Goal: Transaction & Acquisition: Purchase product/service

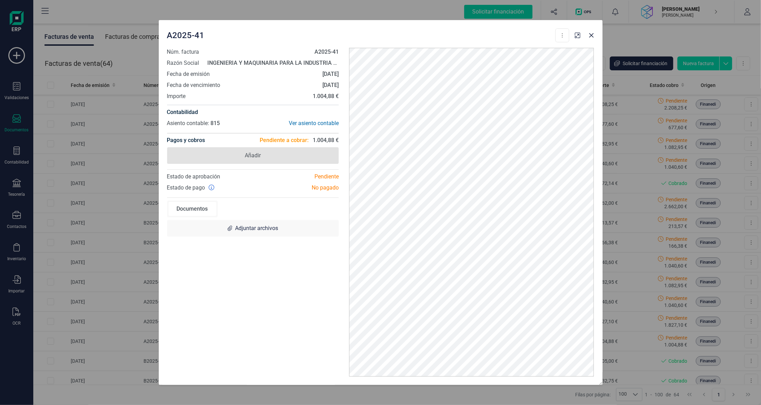
click at [297, 160] on span "Añadir" at bounding box center [253, 155] width 172 height 17
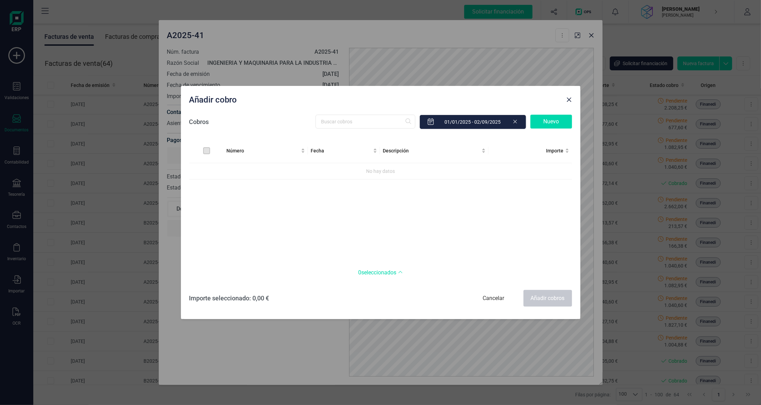
click at [546, 124] on div "Nuevo" at bounding box center [551, 122] width 42 height 14
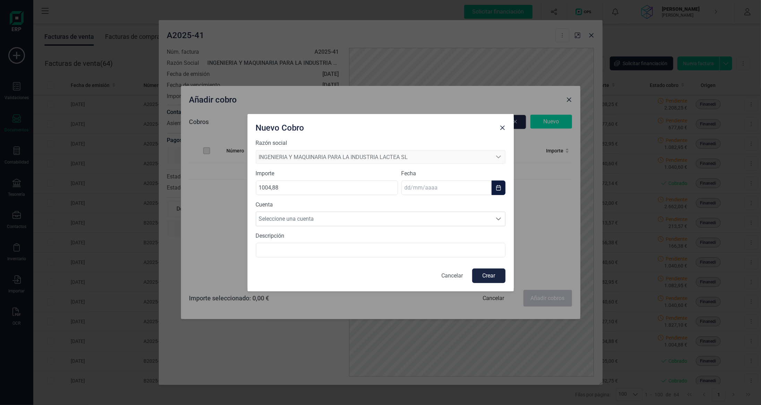
click at [462, 187] on input "text" at bounding box center [446, 188] width 90 height 15
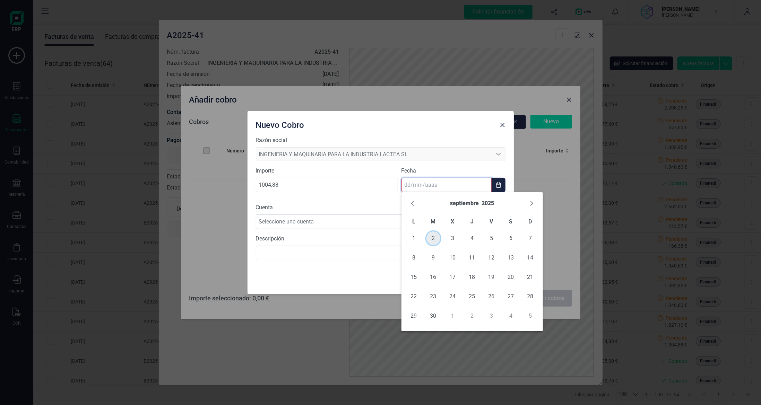
click at [432, 239] on span "2" at bounding box center [433, 239] width 14 height 14
type input "[DATE]"
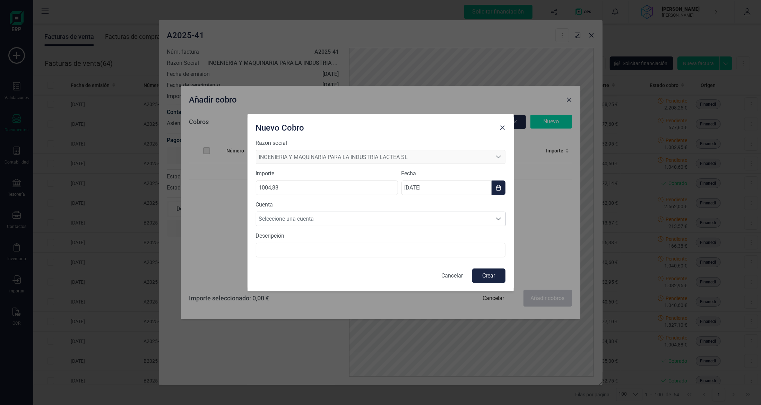
click at [384, 218] on span "Seleccione una cuenta" at bounding box center [374, 219] width 236 height 14
click at [380, 234] on li "[FINANCIAL_ID]" at bounding box center [381, 236] width 250 height 14
click at [493, 274] on button "Crear" at bounding box center [488, 276] width 33 height 15
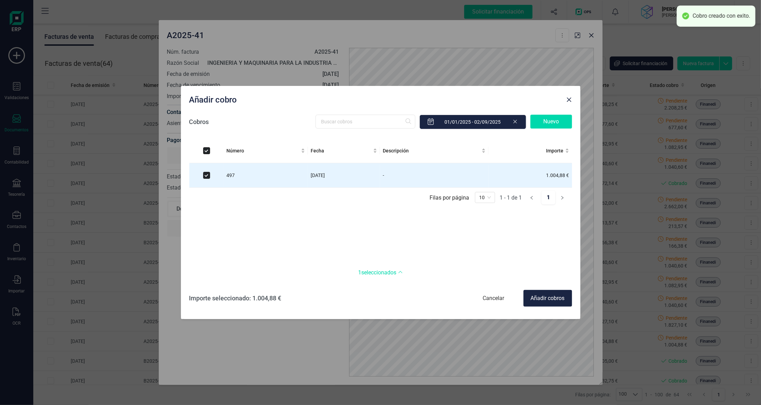
click at [552, 301] on div "Añadir cobros" at bounding box center [547, 298] width 49 height 17
checkbox input "false"
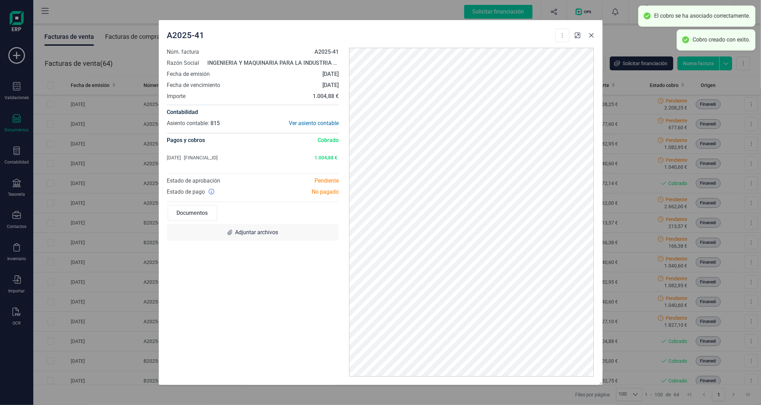
click at [593, 34] on icon "button" at bounding box center [591, 36] width 6 height 6
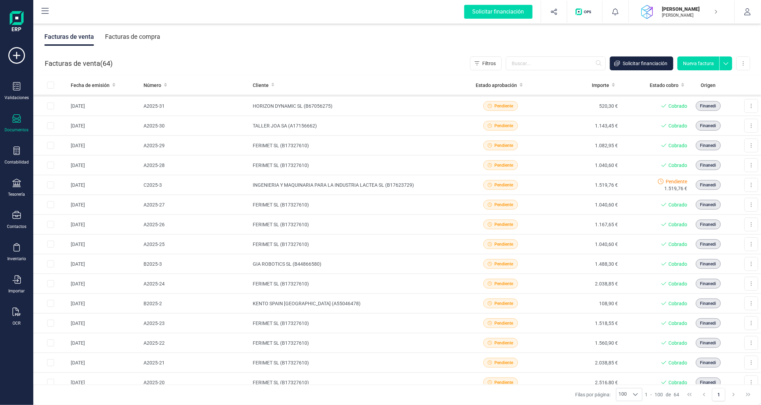
scroll to position [438, 0]
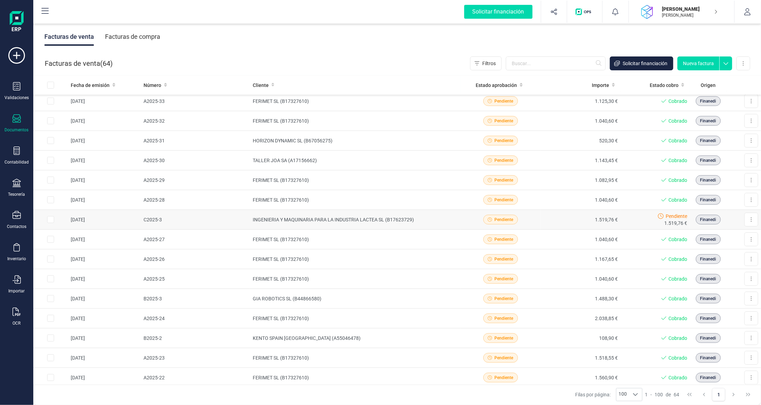
click at [399, 217] on td "INGENIERIA Y MAQUINARIA PARA LA INDUSTRIA LACTEA SL (B17623729)" at bounding box center [355, 220] width 211 height 20
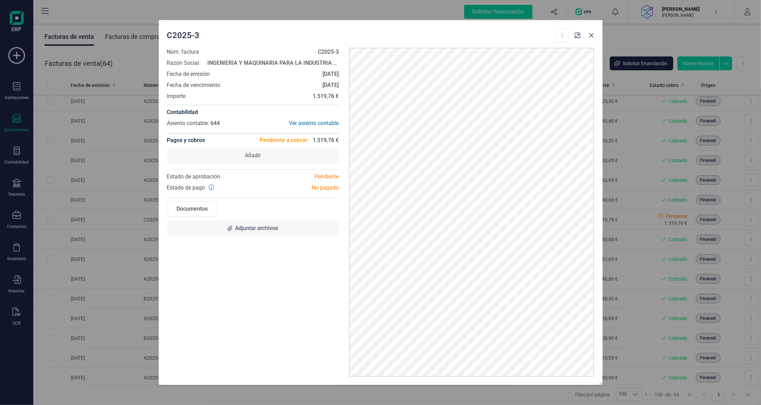
click at [590, 38] on button "button" at bounding box center [591, 35] width 11 height 11
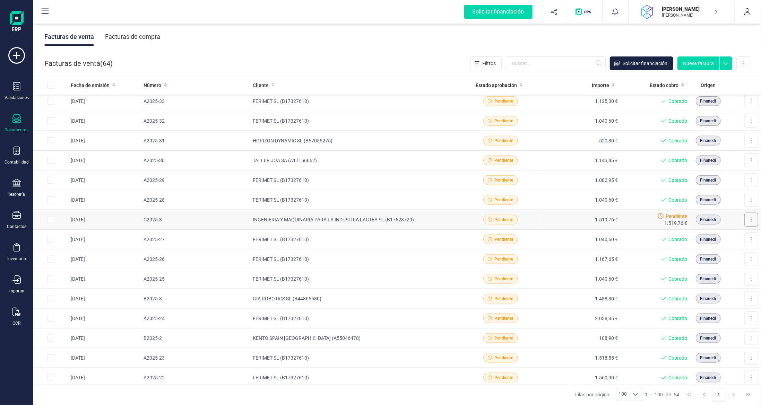
click at [751, 213] on button at bounding box center [751, 220] width 14 height 14
click at [719, 233] on span "Descargar documento" at bounding box center [721, 236] width 48 height 7
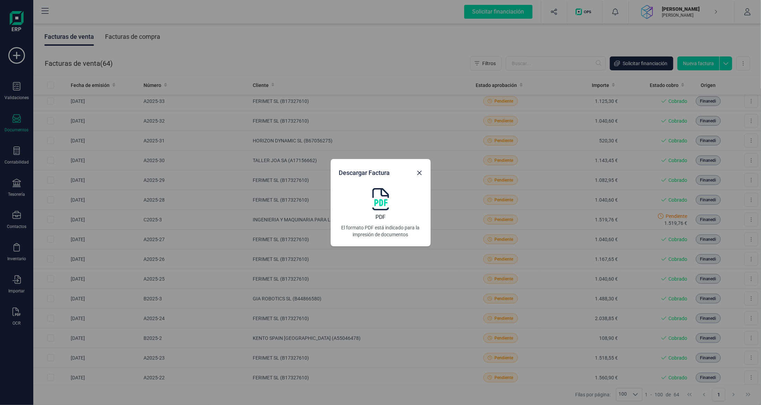
click at [375, 201] on img at bounding box center [380, 199] width 17 height 22
click at [401, 48] on div "Descargar Factura PDF El formato PDF está indicado para la impresión de documen…" at bounding box center [380, 202] width 761 height 405
click at [421, 173] on icon "button" at bounding box center [420, 173] width 6 height 6
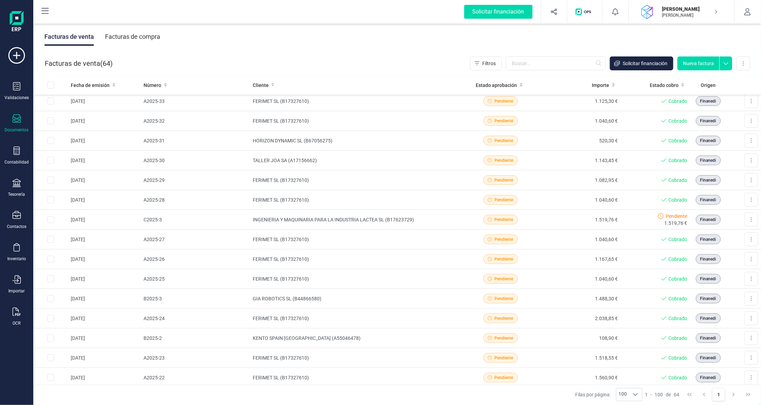
click at [136, 34] on div "Facturas de compra" at bounding box center [132, 37] width 55 height 18
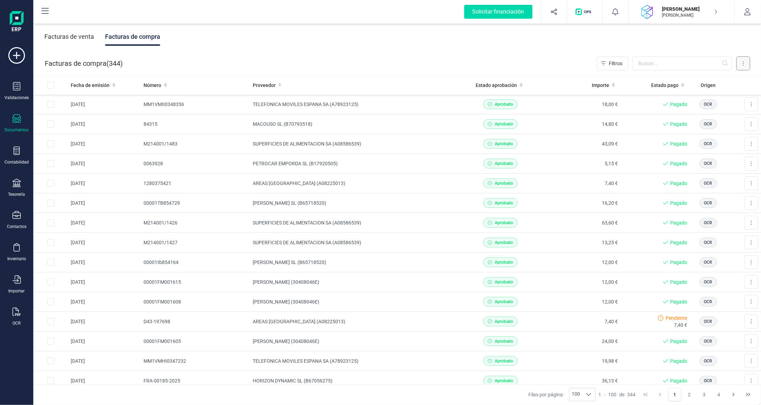
click at [747, 64] on button at bounding box center [743, 63] width 14 height 14
click at [706, 121] on span "Escanear (OCR)" at bounding box center [695, 122] width 34 height 7
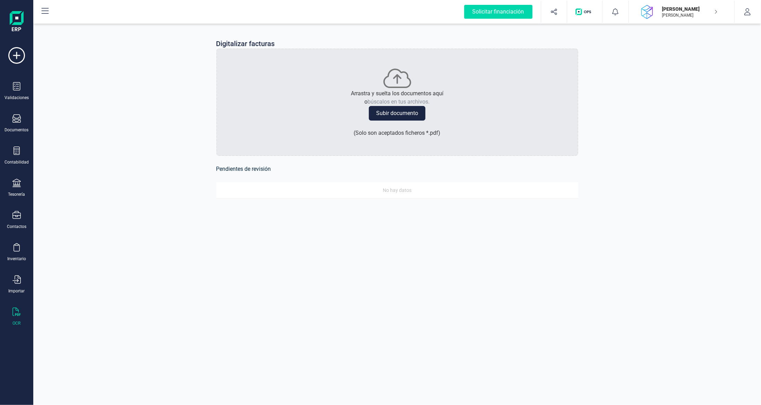
click at [399, 114] on button "Subir documento" at bounding box center [397, 113] width 56 height 15
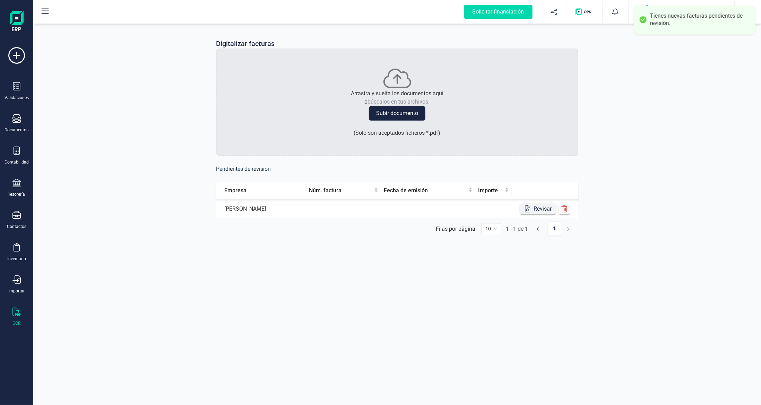
click at [531, 211] on button "Revisar" at bounding box center [538, 208] width 36 height 11
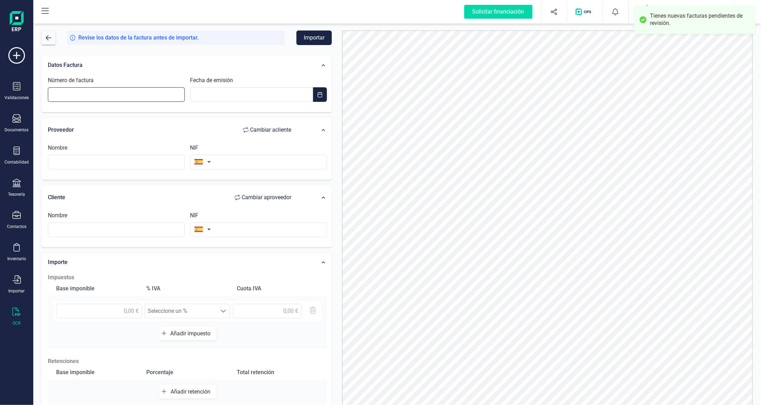
click at [141, 91] on input "Número de factura" at bounding box center [116, 94] width 137 height 15
type input "00001TB095811"
type input "__/__/____"
click at [253, 91] on input "__/__/____" at bounding box center [251, 94] width 123 height 15
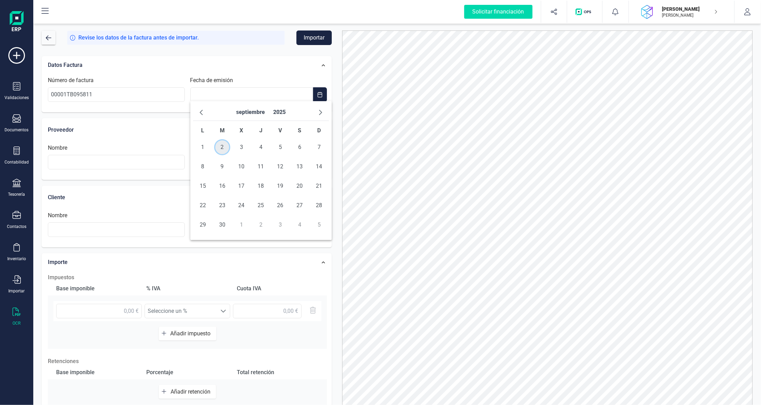
click at [225, 148] on span "2" at bounding box center [222, 147] width 14 height 14
type input "[DATE]"
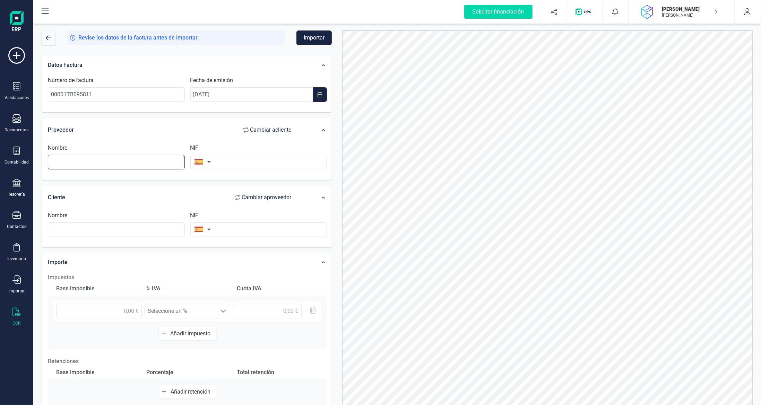
click at [126, 160] on input "text" at bounding box center [116, 162] width 137 height 15
click at [269, 160] on input "text" at bounding box center [258, 162] width 137 height 15
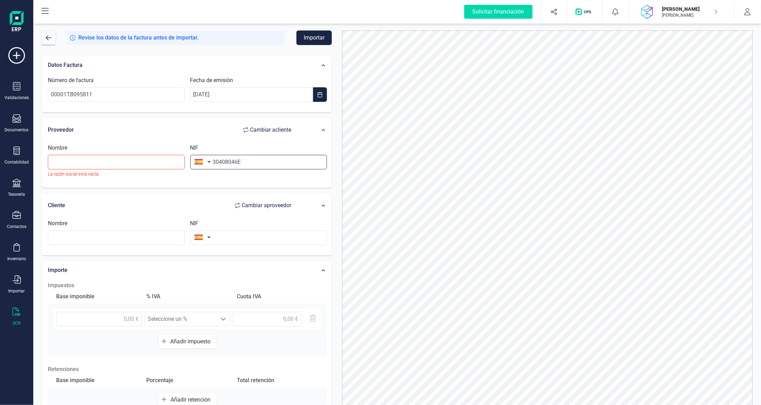
type input "30408046E"
click at [130, 161] on input "text" at bounding box center [116, 162] width 137 height 15
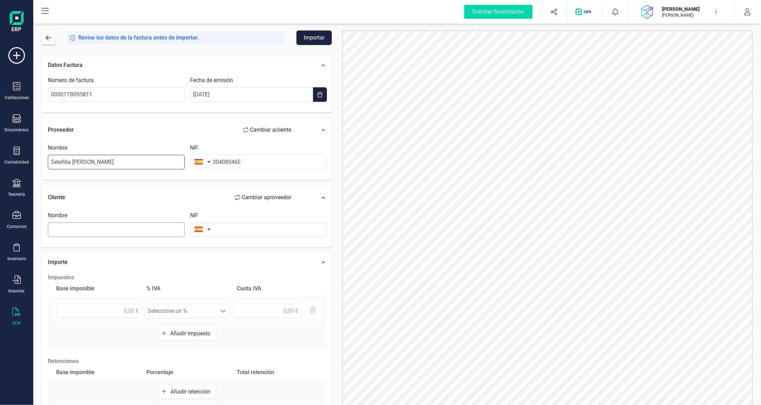
type input "Setefilla [PERSON_NAME]"
click at [131, 229] on input "text" at bounding box center [116, 229] width 137 height 15
type input "[PERSON_NAME]"
click at [243, 230] on input "text" at bounding box center [258, 229] width 137 height 15
type input "40342114E"
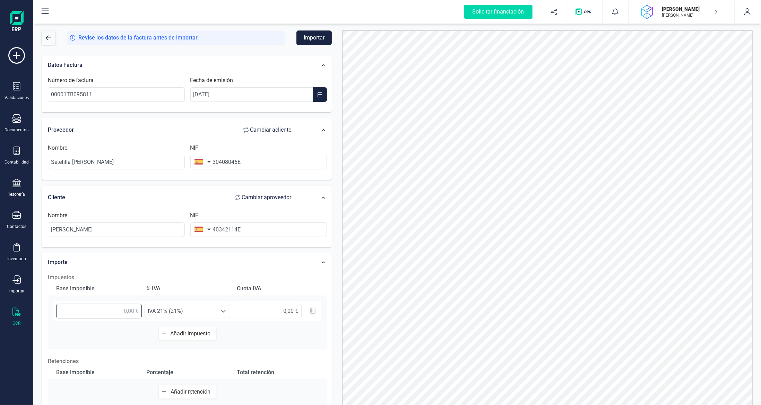
click at [107, 310] on input "text" at bounding box center [99, 311] width 86 height 15
type input "11,82 €"
click at [265, 305] on input "text" at bounding box center [267, 311] width 69 height 15
click at [198, 313] on span "IVA 21% (21%)" at bounding box center [181, 311] width 72 height 14
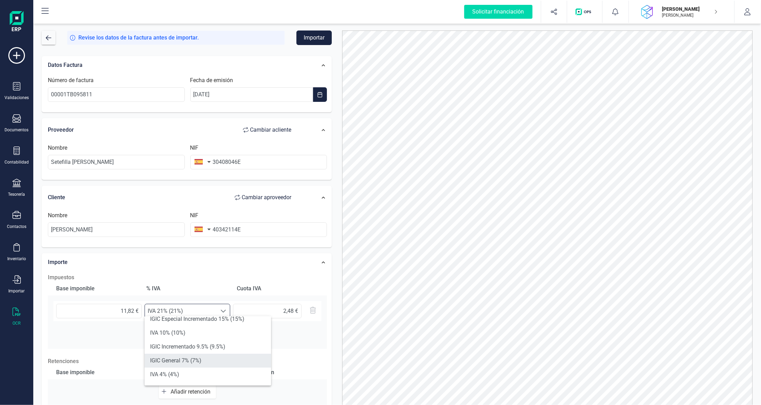
scroll to position [35, 0]
click at [220, 342] on li "IVA 10% (10%)" at bounding box center [208, 347] width 126 height 14
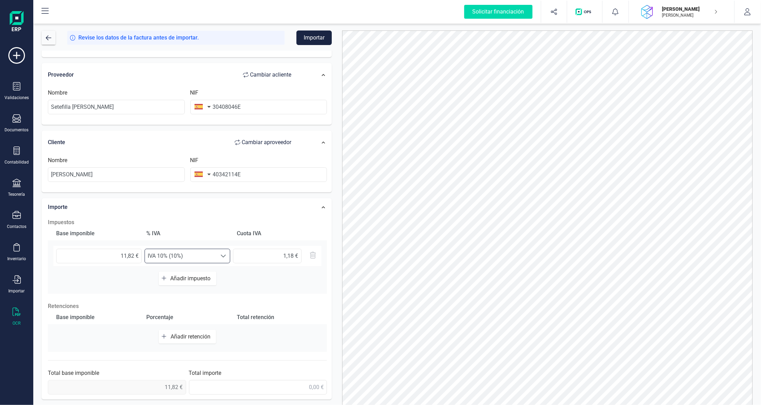
scroll to position [55, 0]
drag, startPoint x: 290, startPoint y: 386, endPoint x: 294, endPoint y: 386, distance: 3.8
click at [290, 386] on input "text" at bounding box center [258, 387] width 138 height 15
type input "13,00 €"
click at [306, 33] on button "Importar" at bounding box center [313, 37] width 35 height 15
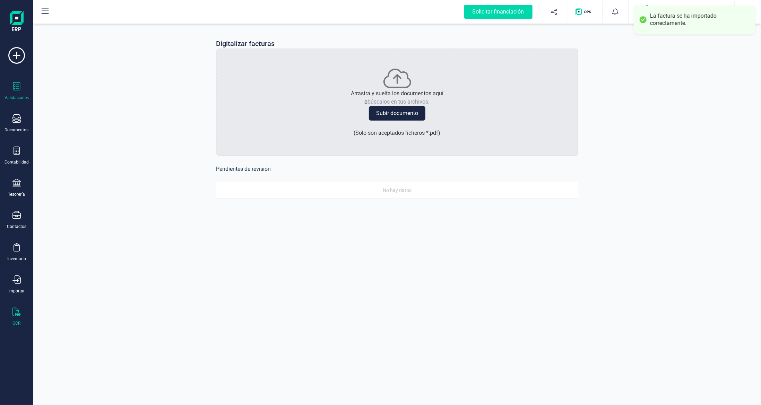
click at [13, 88] on icon at bounding box center [16, 86] width 7 height 8
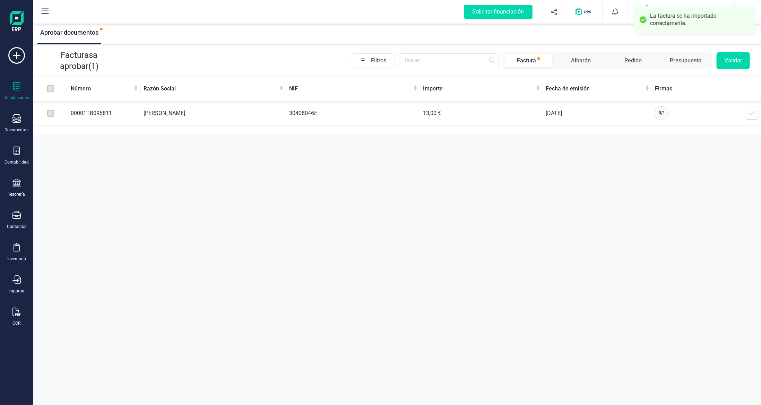
click at [750, 115] on icon at bounding box center [752, 113] width 7 height 7
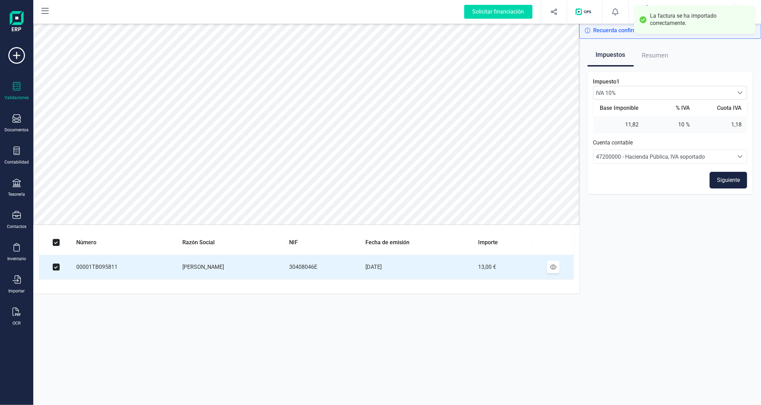
click at [720, 174] on button "Siguiente" at bounding box center [727, 180] width 37 height 17
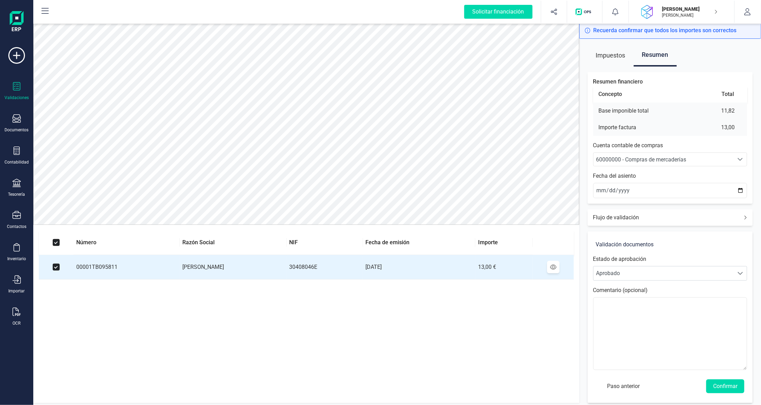
click at [649, 160] on span "60000000 - Compras de mercaderías" at bounding box center [641, 159] width 90 height 7
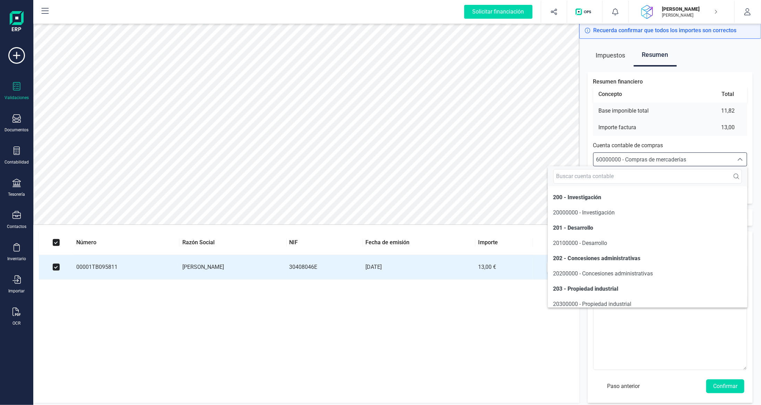
scroll to position [3314, 0]
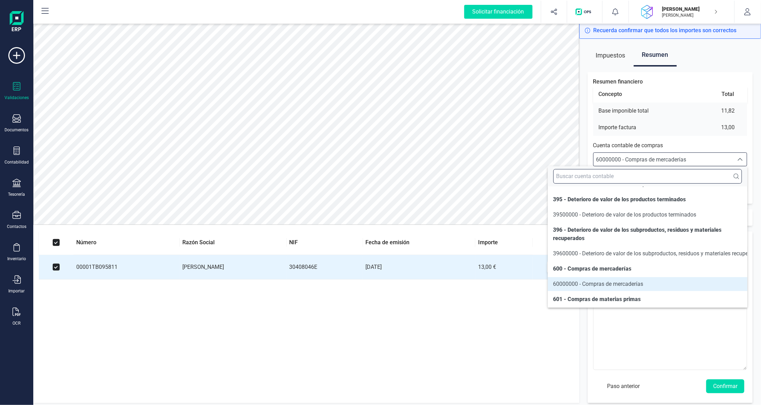
click at [636, 175] on input "text" at bounding box center [647, 176] width 189 height 15
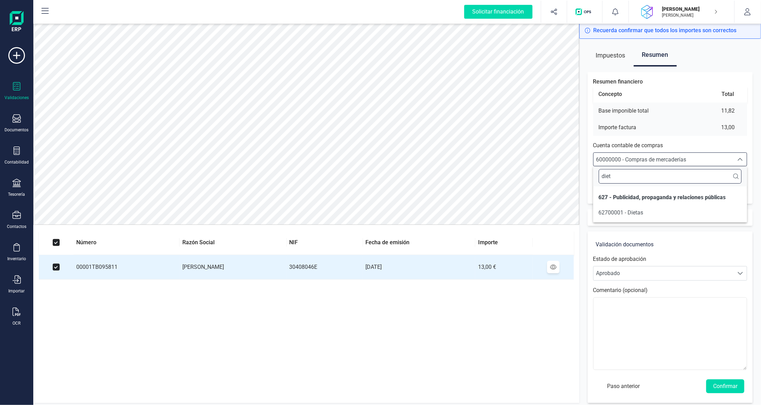
scroll to position [0, 0]
type input "dieta"
click at [645, 212] on li "62700001 - Dietas" at bounding box center [670, 213] width 154 height 14
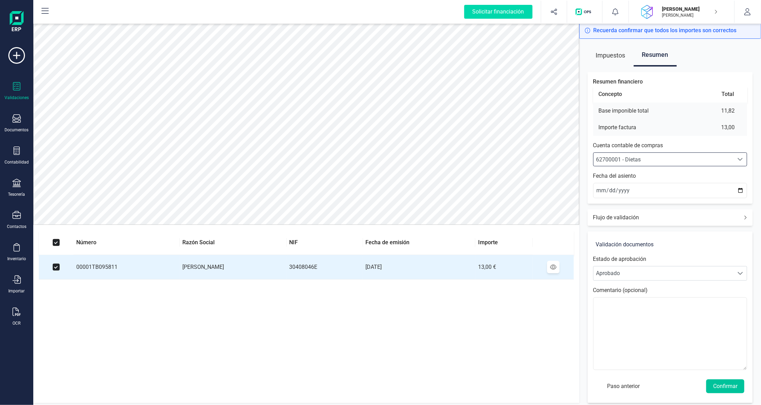
click at [728, 382] on button "Confirmar" at bounding box center [725, 386] width 38 height 14
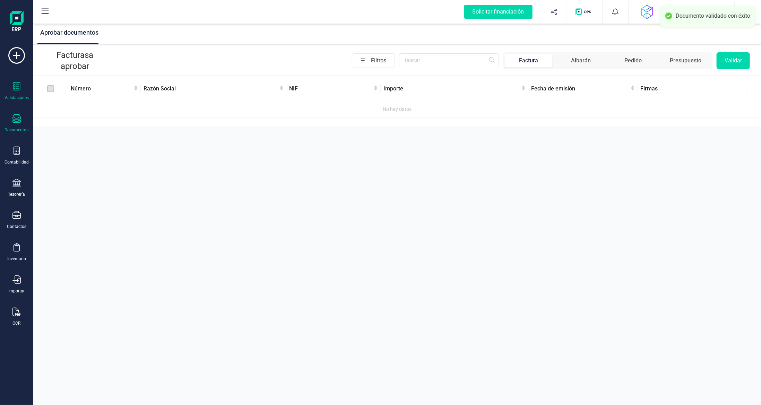
click at [13, 119] on icon at bounding box center [16, 118] width 8 height 8
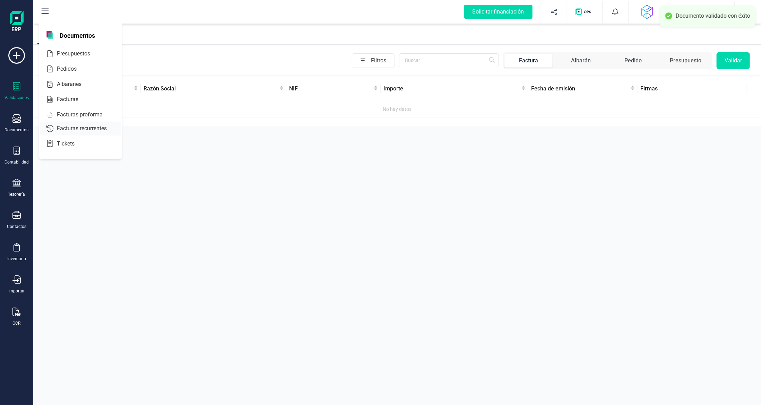
click at [61, 97] on span "Facturas" at bounding box center [72, 99] width 37 height 8
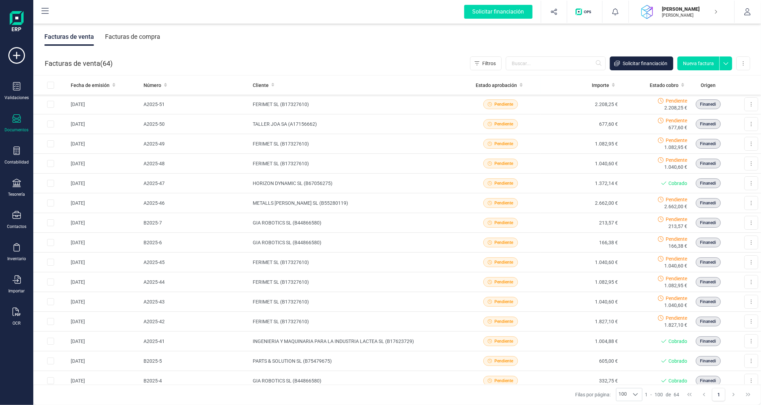
click at [136, 34] on div "Facturas de compra" at bounding box center [132, 37] width 55 height 18
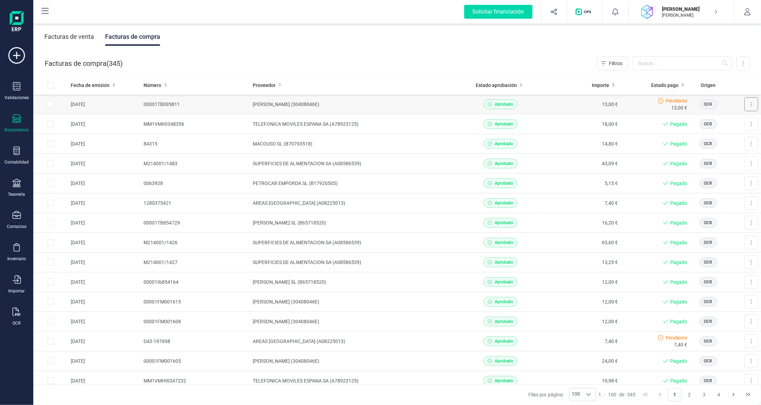
click at [744, 105] on button at bounding box center [751, 104] width 14 height 14
click at [727, 120] on span "Descargar documento" at bounding box center [728, 121] width 48 height 7
click at [194, 102] on td "00001TB095811" at bounding box center [195, 105] width 109 height 20
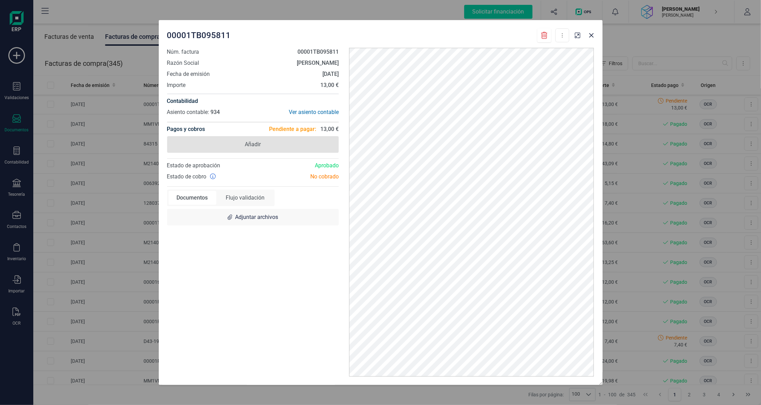
click at [233, 142] on span "Añadir" at bounding box center [253, 144] width 172 height 17
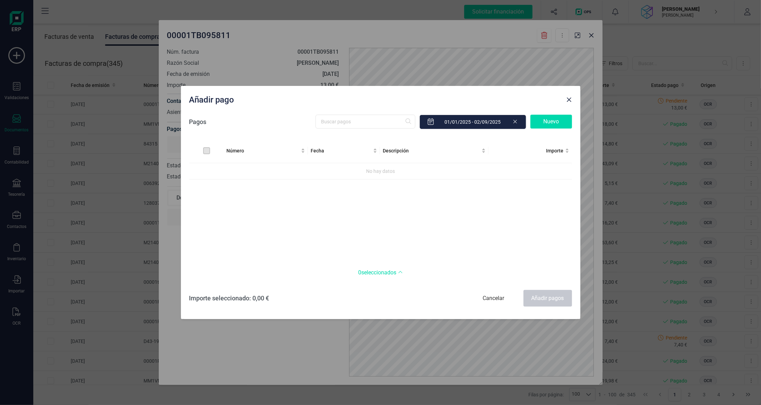
click at [547, 122] on div "Nuevo" at bounding box center [551, 122] width 42 height 14
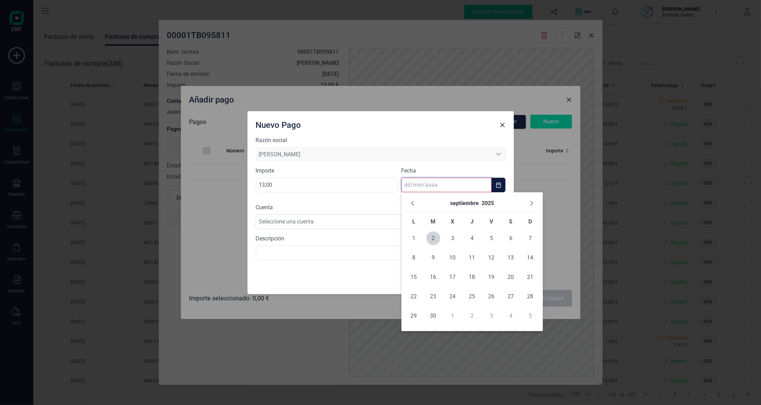
click at [456, 189] on input "text" at bounding box center [446, 185] width 90 height 15
click at [432, 236] on span "2" at bounding box center [433, 239] width 14 height 14
type input "[DATE]"
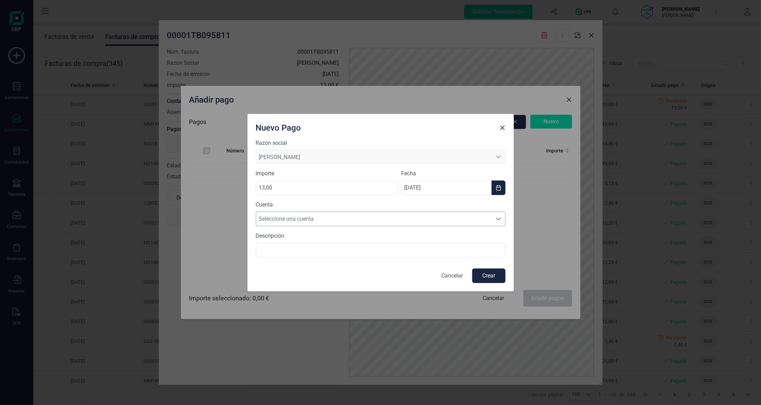
click at [401, 216] on span "Seleccione una cuenta" at bounding box center [374, 219] width 236 height 14
click at [388, 234] on li "[FINANCIAL_ID]" at bounding box center [381, 236] width 250 height 14
click at [486, 275] on button "Crear" at bounding box center [488, 276] width 33 height 15
checkbox input "true"
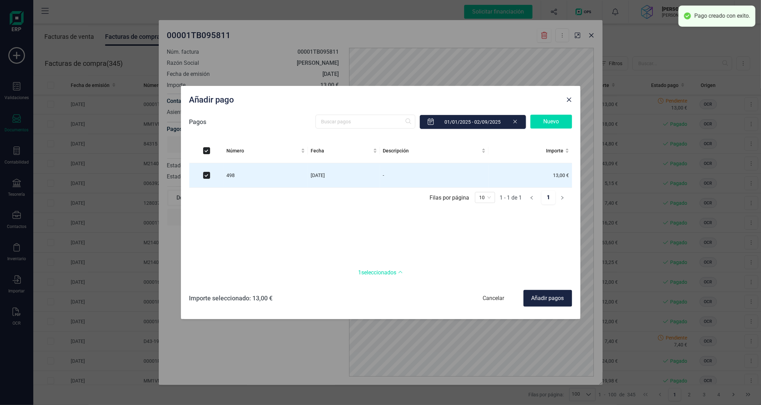
click at [555, 297] on div "Añadir pagos" at bounding box center [547, 298] width 49 height 17
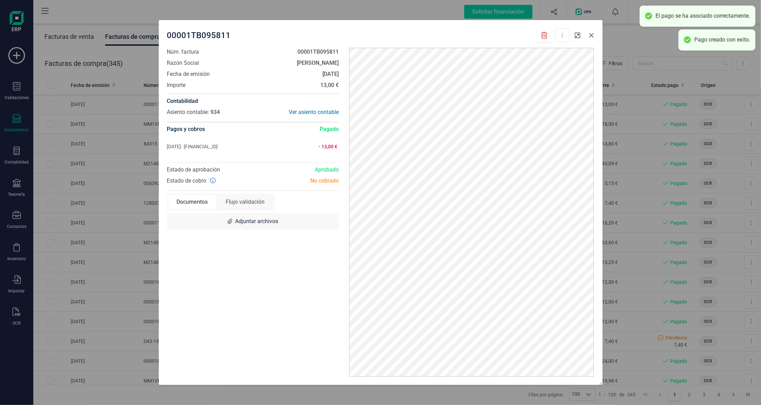
click at [591, 33] on icon "button" at bounding box center [591, 36] width 6 height 6
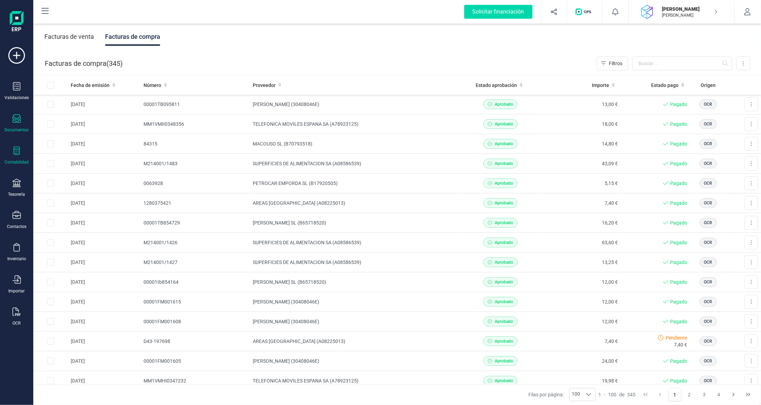
click at [17, 152] on icon at bounding box center [17, 151] width 6 height 8
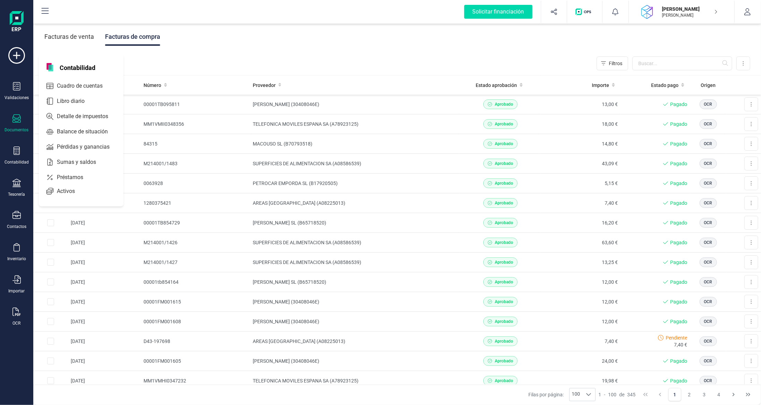
click at [288, 33] on div "Facturas de venta Facturas de compra" at bounding box center [396, 36] width 727 height 29
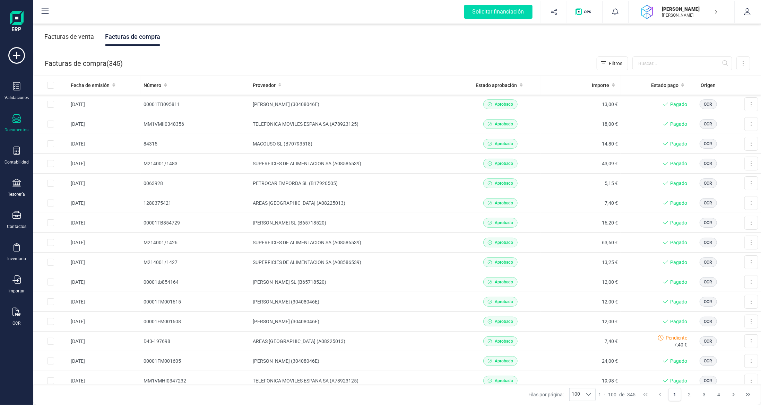
click at [16, 116] on icon at bounding box center [16, 118] width 8 height 8
click at [286, 45] on div "Facturas de venta Facturas de compra" at bounding box center [396, 36] width 727 height 29
click at [14, 119] on icon at bounding box center [16, 118] width 8 height 8
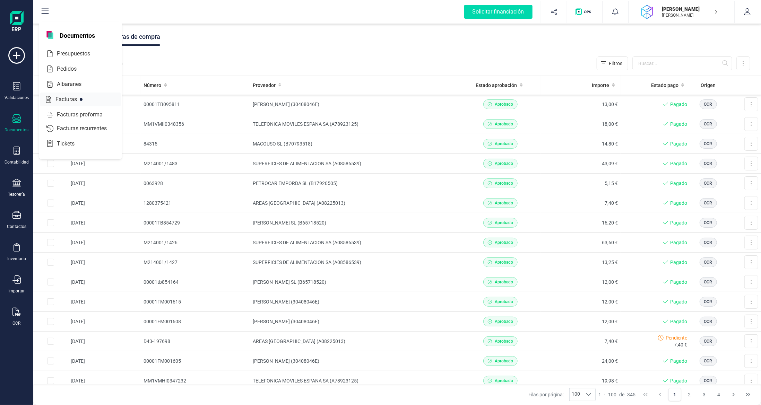
click at [76, 99] on span "Facturas" at bounding box center [71, 99] width 37 height 8
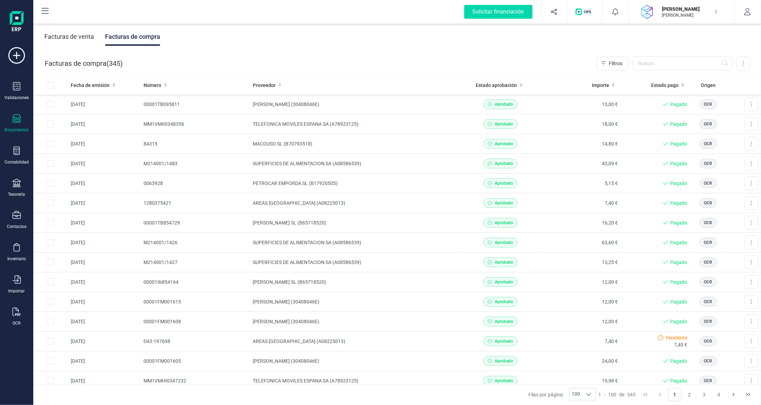
click at [85, 37] on div "Facturas de venta" at bounding box center [69, 37] width 50 height 18
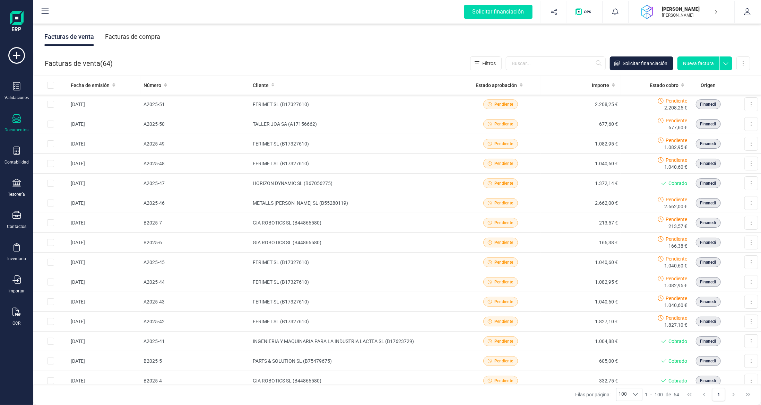
click at [707, 65] on button "Nueva factura" at bounding box center [698, 63] width 42 height 14
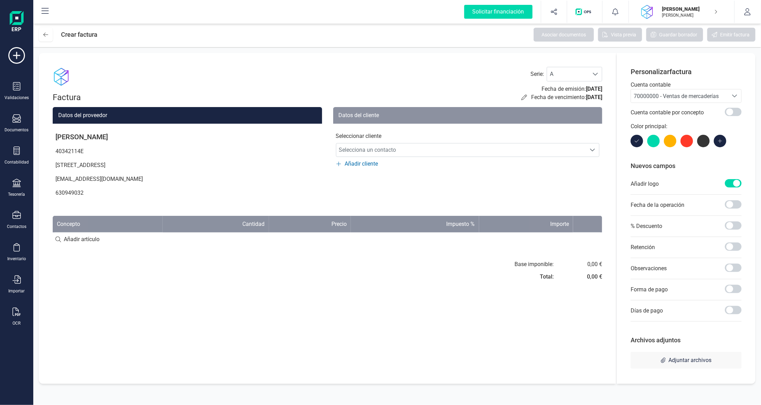
click at [674, 97] on span "70000000 - Ventas de mercaderías" at bounding box center [676, 96] width 85 height 7
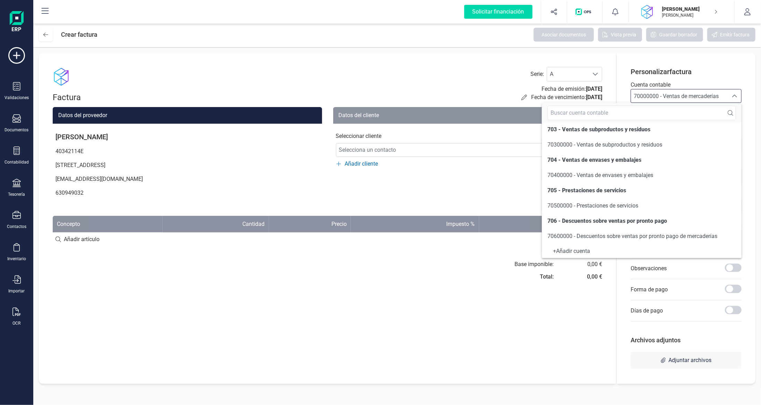
scroll to position [104, 0]
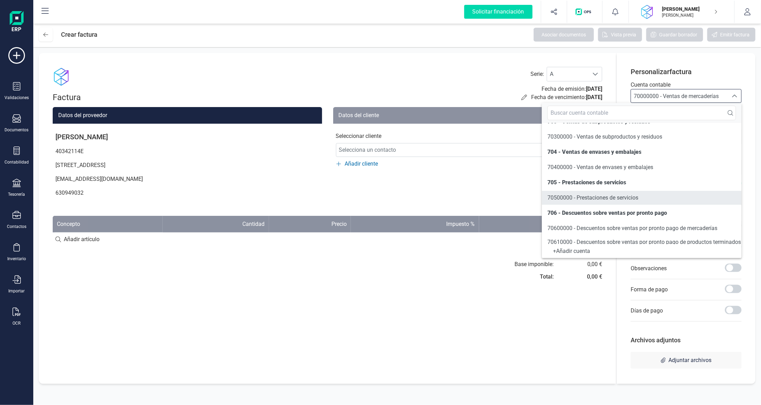
click at [641, 201] on li "70500000 - Prestaciones de servicios" at bounding box center [642, 198] width 200 height 14
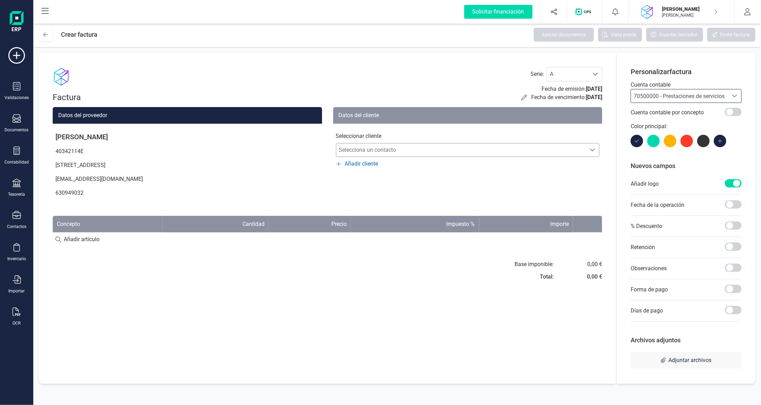
click at [404, 149] on span "Selecciona un contacto" at bounding box center [461, 150] width 250 height 14
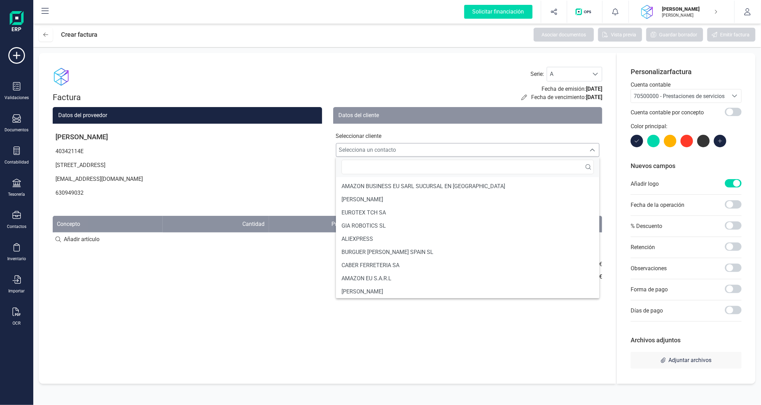
click at [404, 149] on span "Selecciona un contacto" at bounding box center [461, 150] width 250 height 14
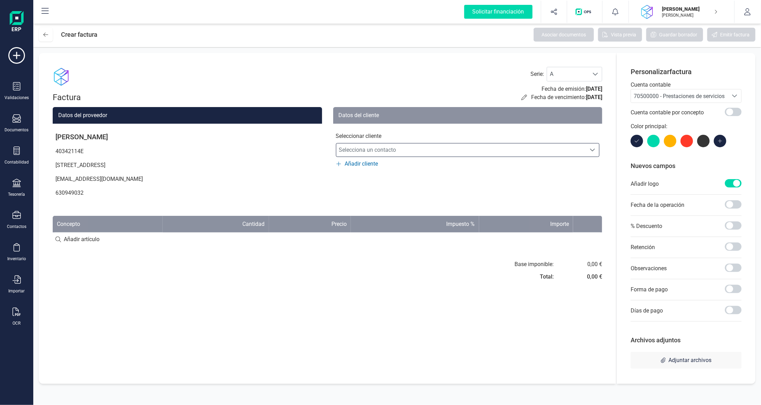
click at [372, 165] on span "Añadir cliente" at bounding box center [361, 164] width 33 height 8
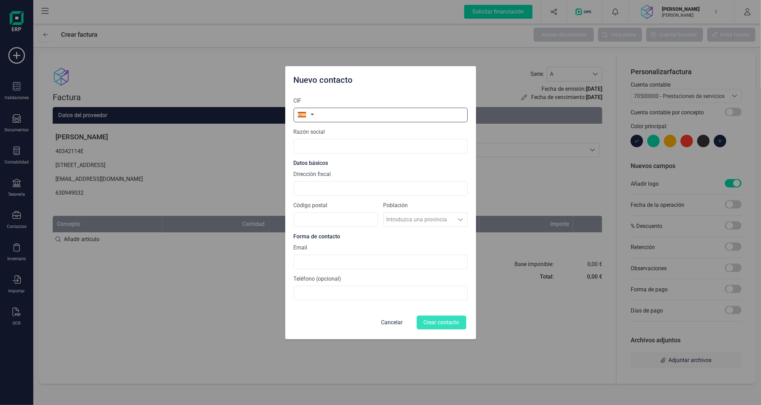
click at [346, 117] on input "text" at bounding box center [381, 115] width 174 height 15
paste input "B75824284"
type input "B75824284"
click at [333, 131] on li "B75824284" at bounding box center [381, 132] width 174 height 14
type input "BIOCIRCULAR FIBERS SL"
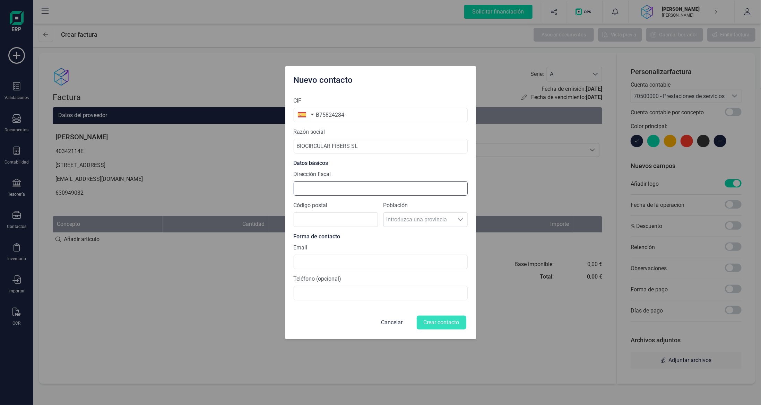
click at [347, 186] on input "Dirección fiscal" at bounding box center [381, 188] width 174 height 15
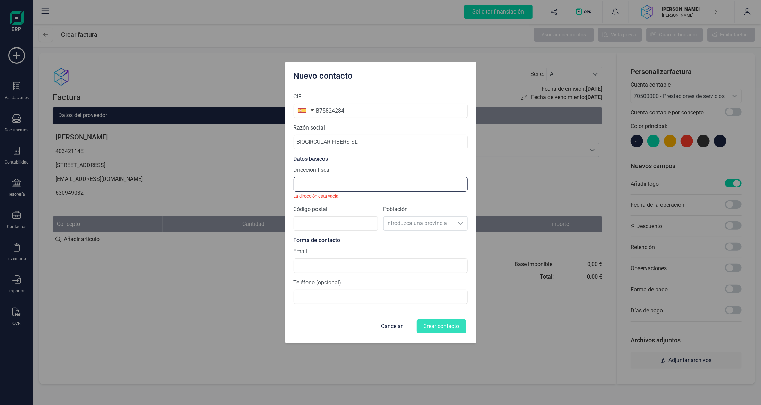
paste input "[STREET_ADDRESS] [STREET_ADDRESS][PERSON_NAME]"
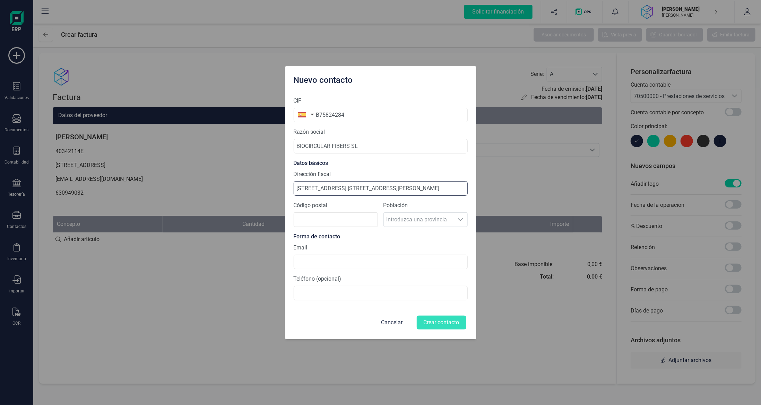
drag, startPoint x: 427, startPoint y: 189, endPoint x: 456, endPoint y: 190, distance: 28.5
click at [456, 190] on input "[STREET_ADDRESS] [STREET_ADDRESS][PERSON_NAME]" at bounding box center [381, 188] width 174 height 15
type input "[STREET_ADDRESS] 38, [PERSON_NAME][GEOGRAPHIC_DATA],"
drag, startPoint x: 304, startPoint y: 217, endPoint x: 306, endPoint y: 220, distance: 4.0
click at [305, 218] on input "Código postal" at bounding box center [336, 219] width 84 height 15
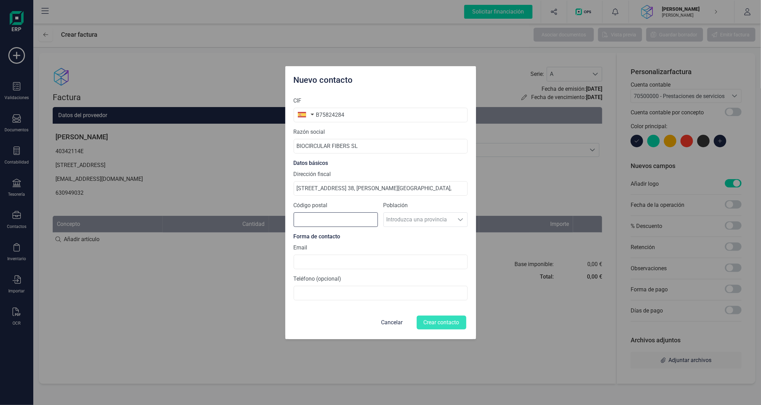
paste input "29631"
type input "29631"
click at [417, 217] on span "Benalmádena" at bounding box center [419, 220] width 70 height 14
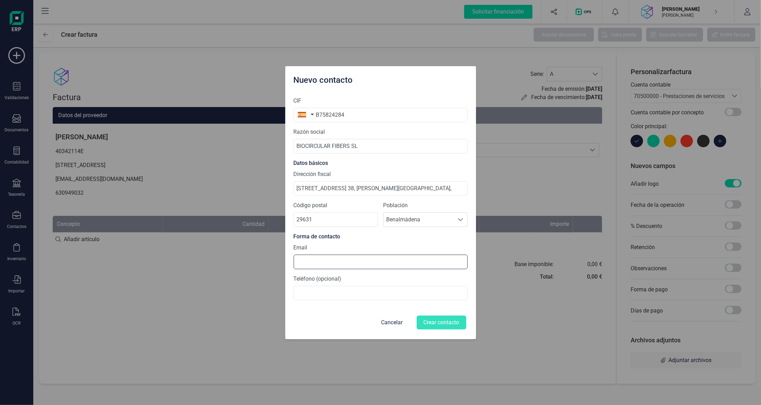
click at [350, 260] on input at bounding box center [381, 262] width 174 height 15
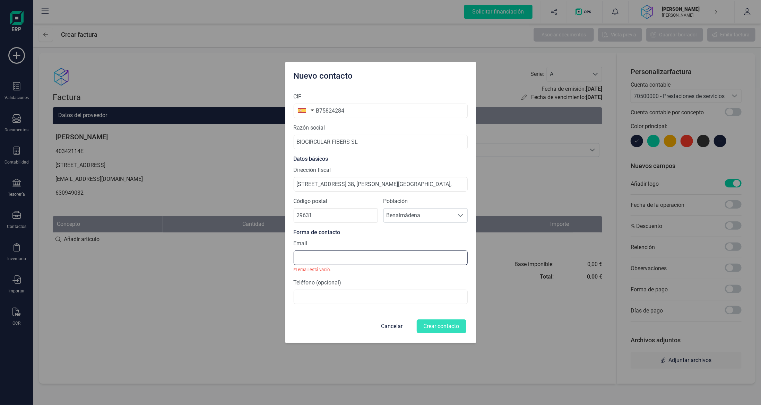
paste input "[PERSON_NAME][EMAIL_ADDRESS][DOMAIN_NAME]"
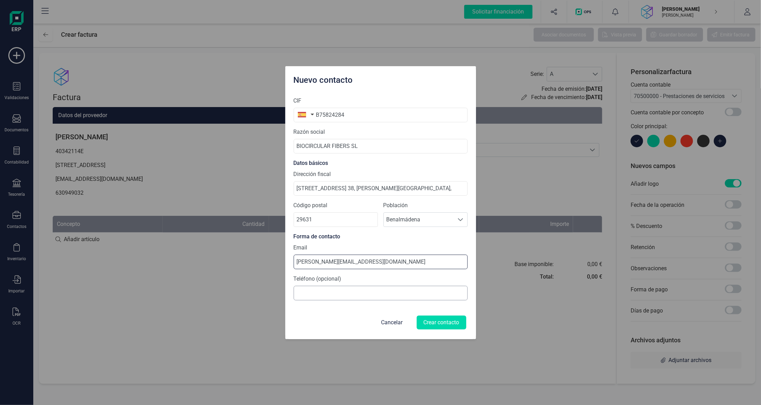
type input "[PERSON_NAME][EMAIL_ADDRESS][DOMAIN_NAME]"
click at [341, 293] on input at bounding box center [381, 293] width 174 height 15
type input "696028417"
click at [451, 276] on div "Teléfono (opcional) [PHONE_NUMBER]" at bounding box center [381, 288] width 174 height 26
click at [435, 321] on button "Crear contacto" at bounding box center [442, 323] width 50 height 14
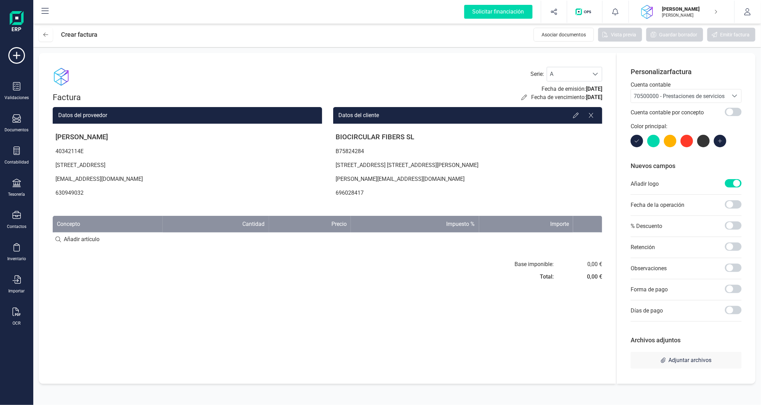
click at [164, 238] on input at bounding box center [327, 240] width 549 height 14
type input "Listado Tubería Proyecto"
click at [158, 238] on div "+ Añadir artículo : Listado Tubería Proyecto" at bounding box center [327, 239] width 549 height 15
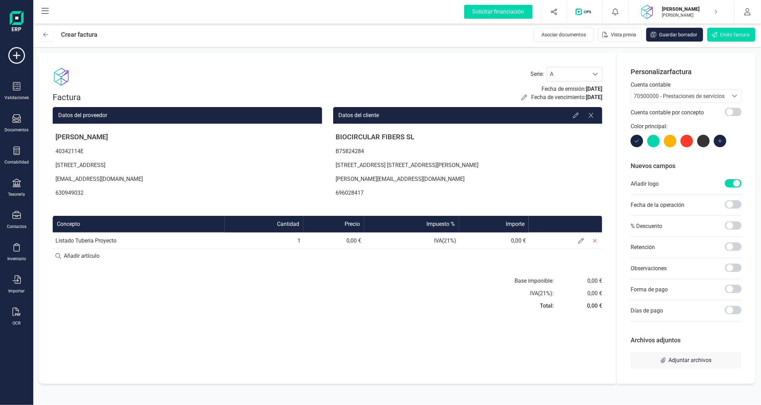
click at [131, 239] on td "Listado Tubería Proyecto" at bounding box center [139, 241] width 172 height 17
click at [579, 243] on icon at bounding box center [581, 241] width 6 height 6
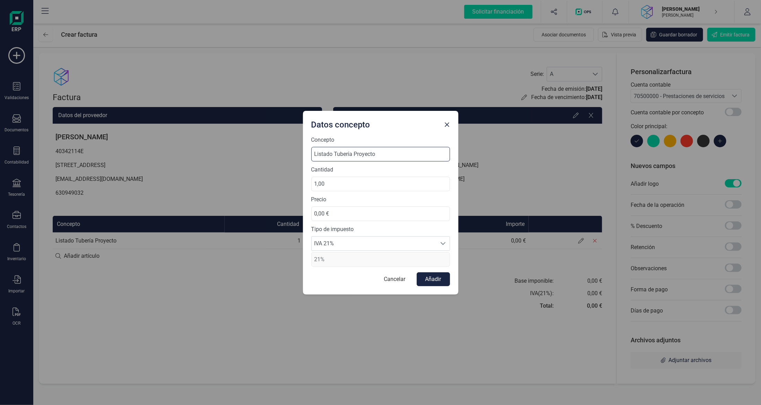
click at [386, 155] on input "Listado Tubería Proyecto" at bounding box center [380, 154] width 139 height 15
type input "Listado Tubería Proyecto Reciclaje Fibras"
drag, startPoint x: 320, startPoint y: 216, endPoint x: 248, endPoint y: 217, distance: 71.4
click at [260, 217] on div "Datos concepto Concepto Listado Tubería Proyecto Reciclaje Fibras Cantidad 1,00…" at bounding box center [380, 202] width 761 height 405
type input "308,00 €"
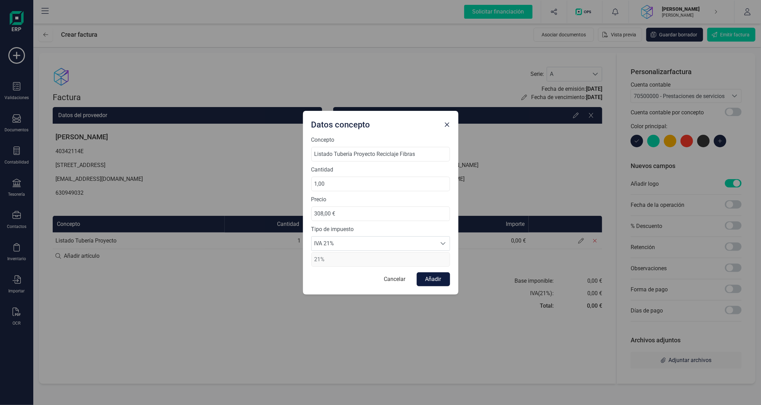
click at [432, 277] on button "Añadir" at bounding box center [433, 279] width 33 height 14
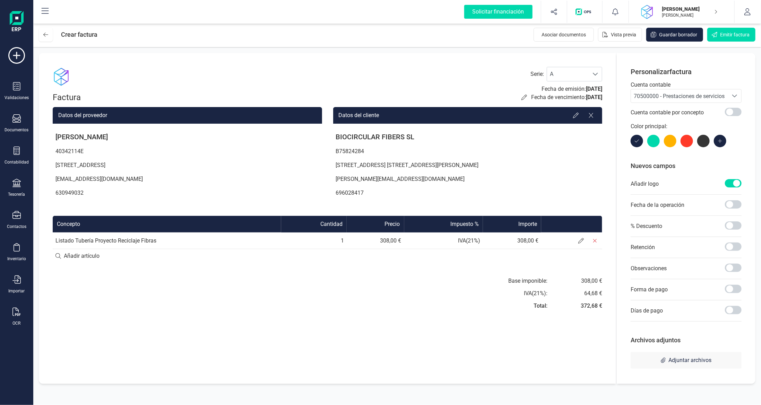
click at [448, 322] on div "Factura Serie : A A Fecha de emisión: [DATE] Fecha de vencimiento: [DATE] Datos…" at bounding box center [327, 218] width 577 height 331
click at [728, 285] on span at bounding box center [733, 289] width 17 height 8
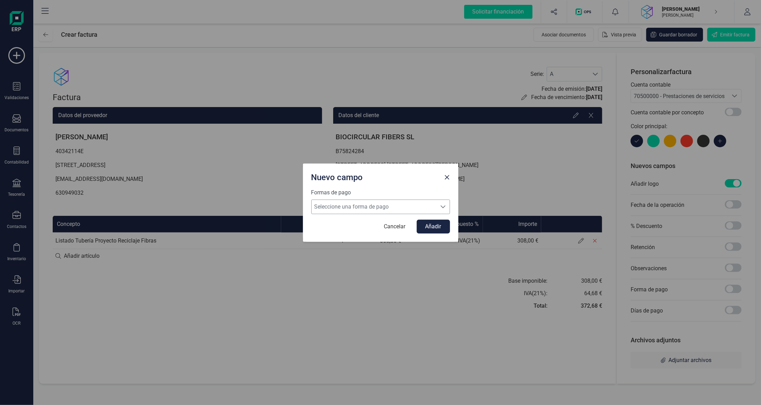
click at [376, 207] on span "Seleccione una forma de pago" at bounding box center [374, 207] width 125 height 14
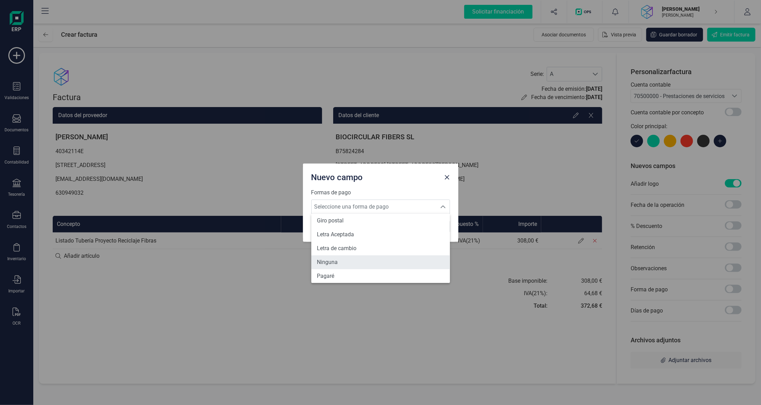
scroll to position [255, 0]
click at [355, 272] on li "Transferencia" at bounding box center [380, 274] width 139 height 14
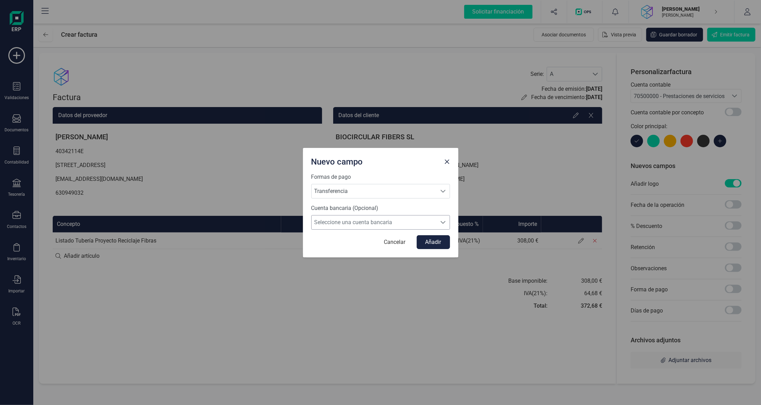
click at [408, 221] on span "Seleccione una cuenta bancaria" at bounding box center [374, 223] width 125 height 14
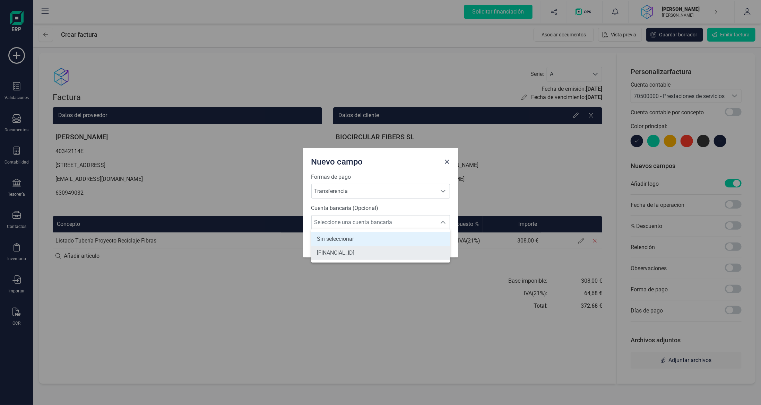
click at [394, 249] on li "[FINANCIAL_ID]" at bounding box center [380, 253] width 139 height 14
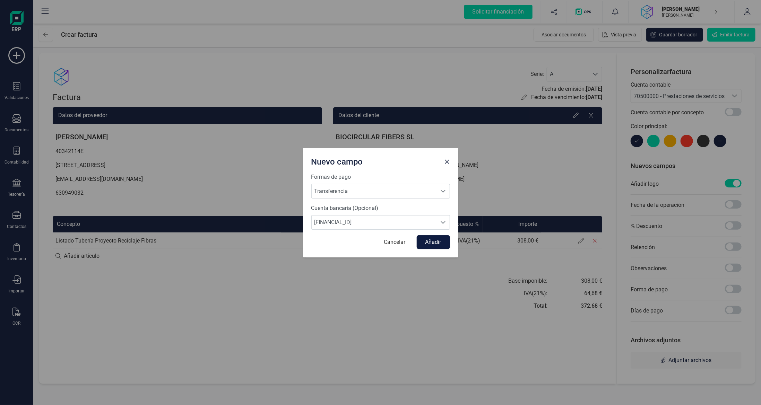
click at [433, 236] on button "Añadir" at bounding box center [433, 242] width 33 height 14
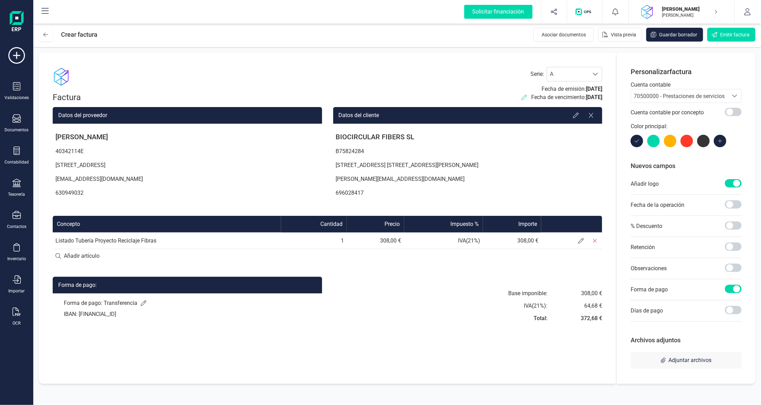
click at [521, 96] on icon at bounding box center [524, 98] width 6 height 6
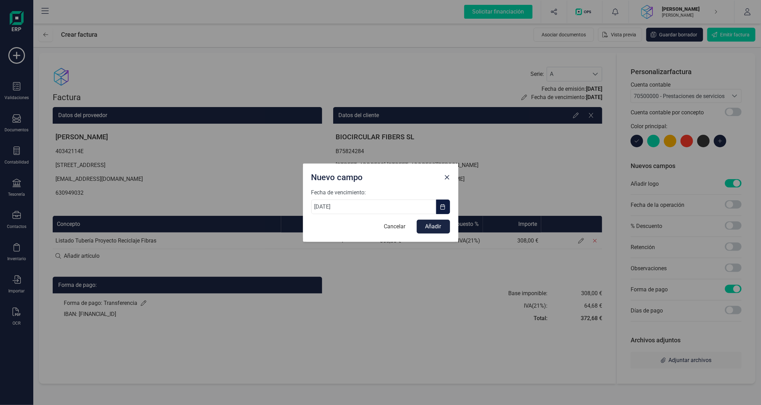
click at [443, 206] on span "button" at bounding box center [443, 207] width 6 height 6
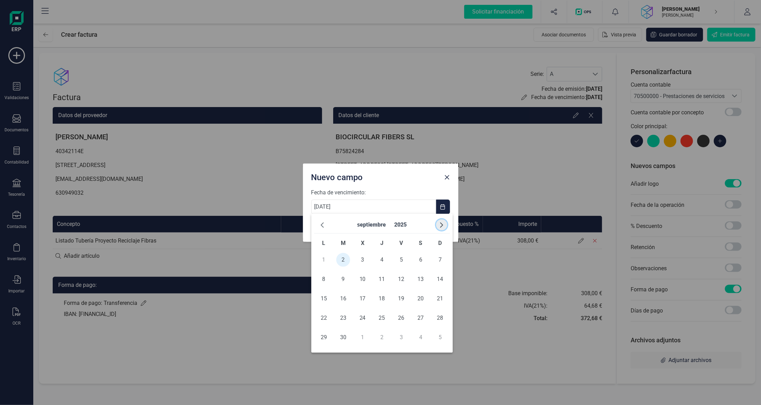
click at [443, 221] on button "button" at bounding box center [441, 224] width 11 height 11
click at [382, 260] on span "2" at bounding box center [382, 260] width 14 height 14
type input "[DATE]"
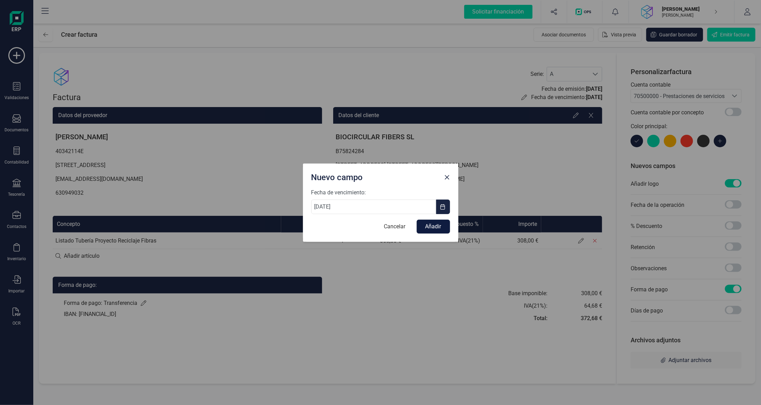
click at [436, 230] on button "Añadir" at bounding box center [433, 227] width 33 height 14
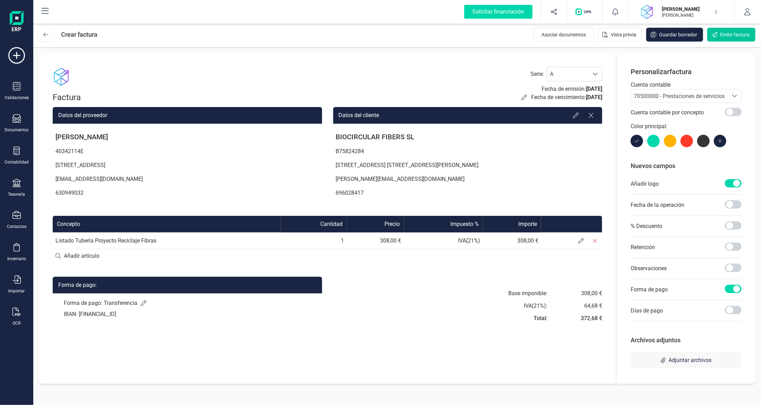
click at [736, 33] on span "Emitir factura" at bounding box center [734, 34] width 29 height 7
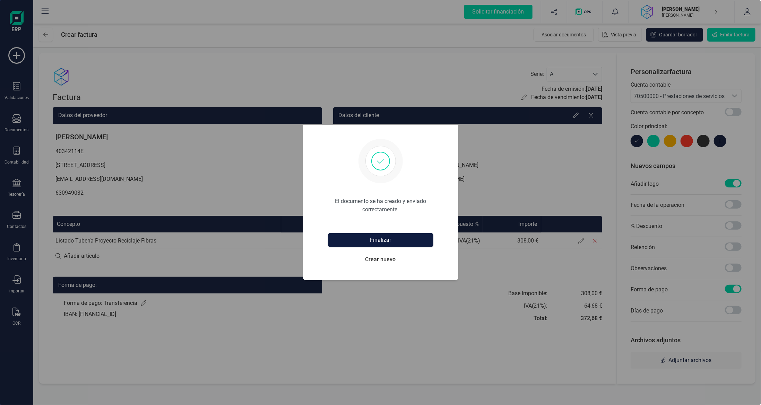
click at [387, 243] on button "Finalizar" at bounding box center [380, 240] width 105 height 14
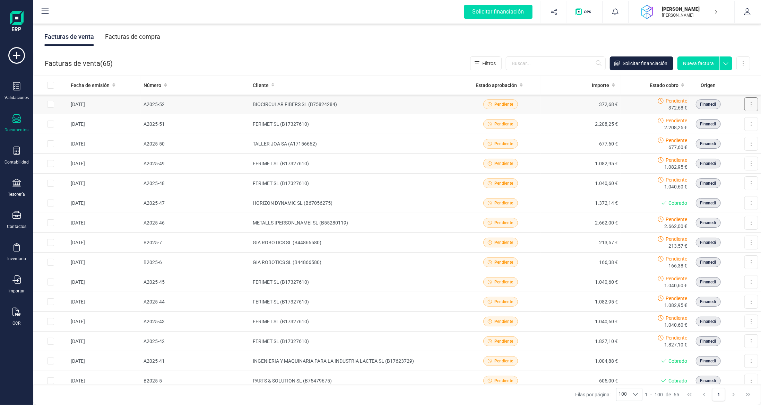
click at [744, 103] on button at bounding box center [751, 104] width 14 height 14
click at [701, 126] on button "Descargar documento" at bounding box center [720, 121] width 73 height 14
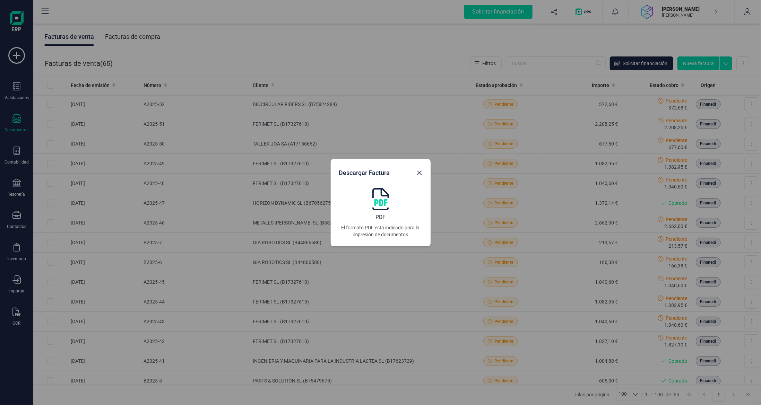
click at [380, 202] on img at bounding box center [380, 199] width 17 height 22
click at [419, 171] on icon "button" at bounding box center [420, 173] width 6 height 6
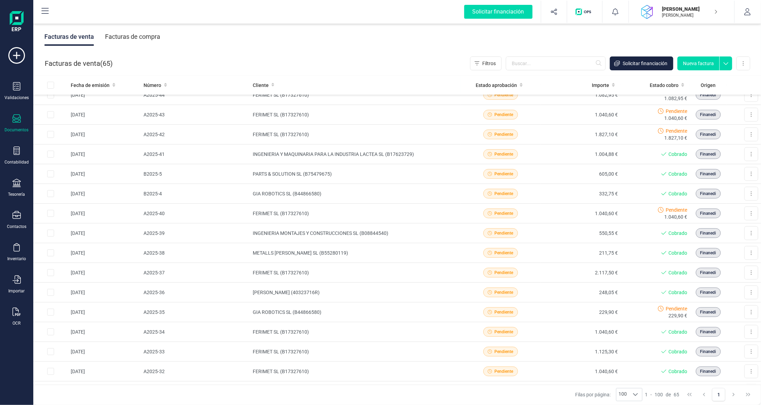
scroll to position [208, 0]
click at [696, 37] on div "Facturas de venta Facturas de compra" at bounding box center [396, 36] width 727 height 29
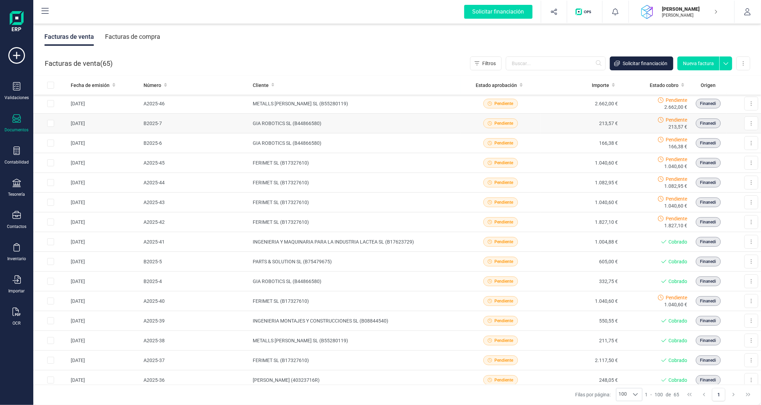
scroll to position [35, 0]
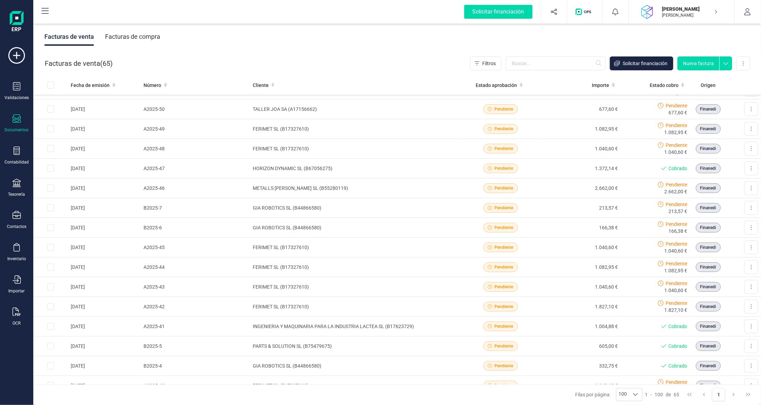
click at [140, 34] on div "Facturas de compra" at bounding box center [132, 37] width 55 height 18
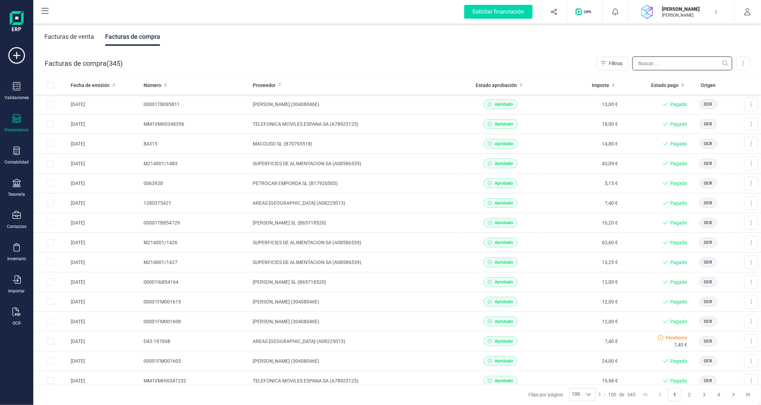
click at [672, 58] on input "text" at bounding box center [682, 63] width 100 height 14
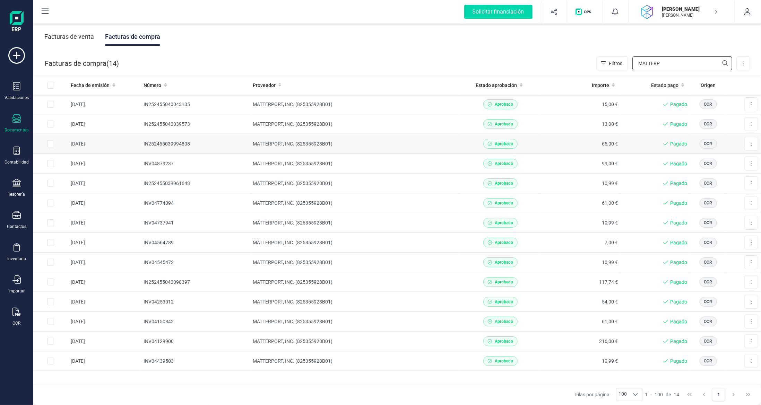
type input "MATTERP"
click at [220, 141] on td "IN252455039994808" at bounding box center [195, 144] width 109 height 20
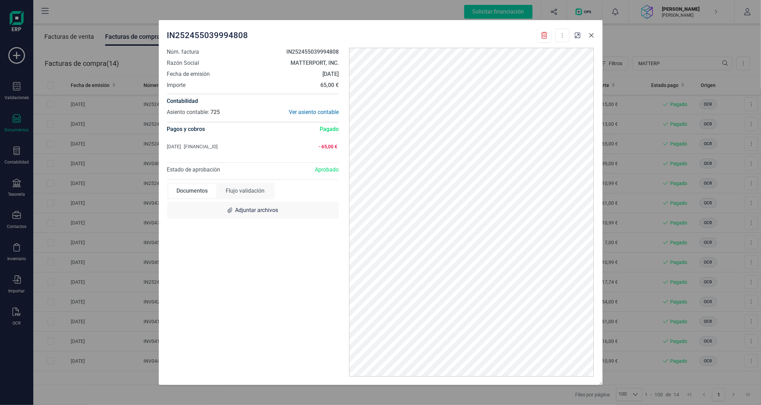
click at [590, 36] on icon "button" at bounding box center [591, 36] width 6 height 6
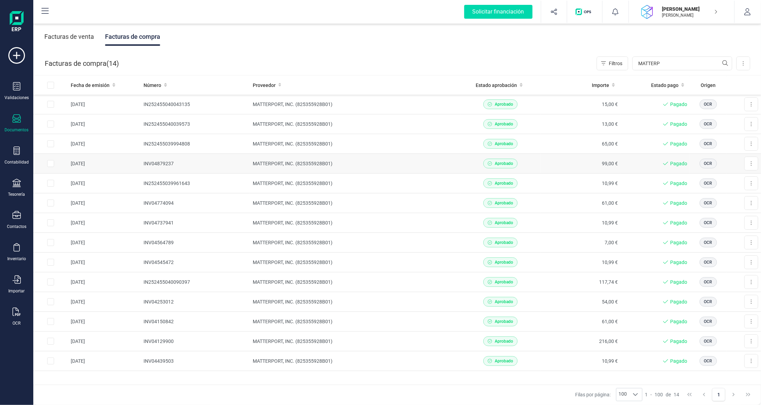
click at [549, 164] on td "99,00 €" at bounding box center [580, 164] width 80 height 20
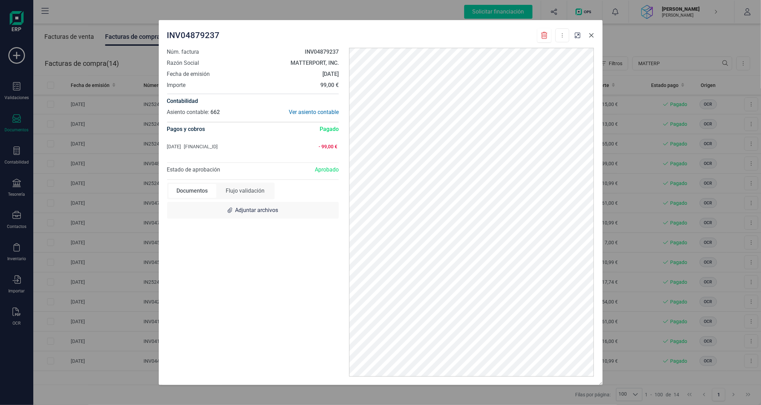
click at [589, 36] on icon "button" at bounding box center [591, 36] width 6 height 6
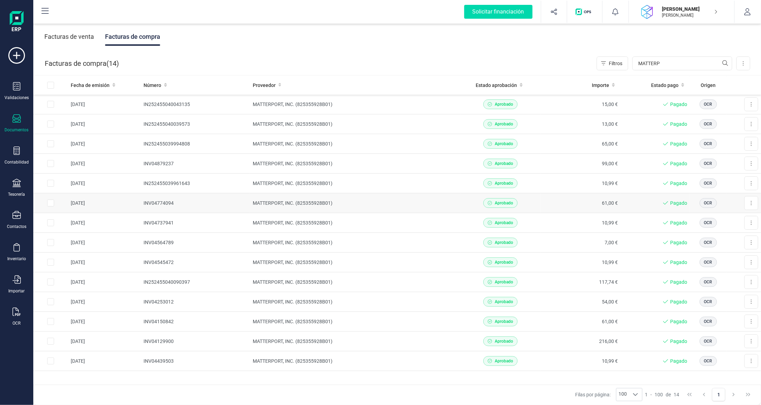
click at [565, 205] on td "61,00 €" at bounding box center [580, 203] width 80 height 20
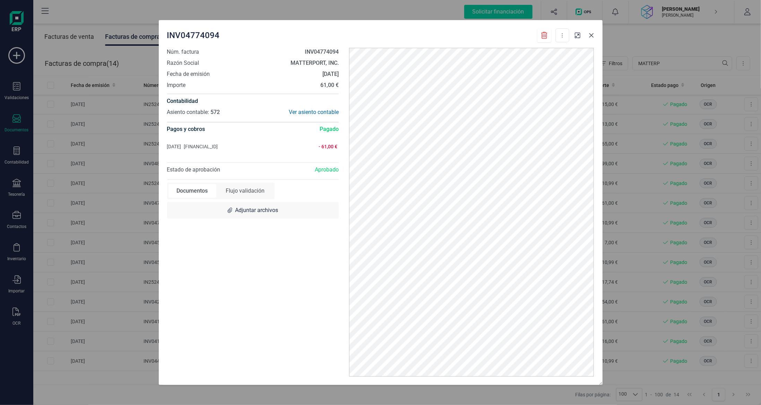
click at [592, 37] on icon "button" at bounding box center [591, 36] width 6 height 6
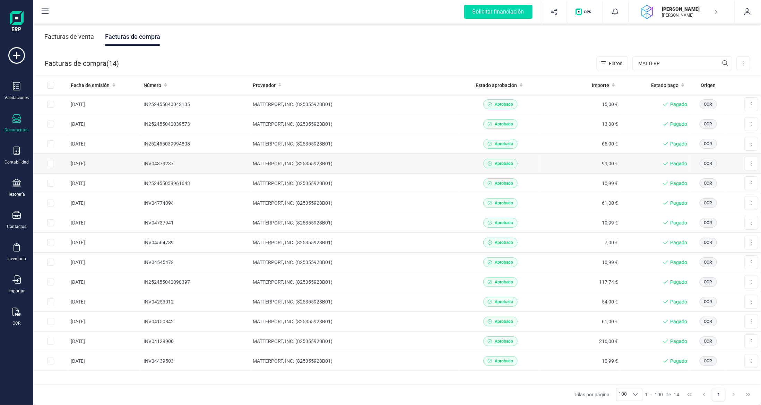
click at [552, 163] on td "99,00 €" at bounding box center [580, 164] width 80 height 20
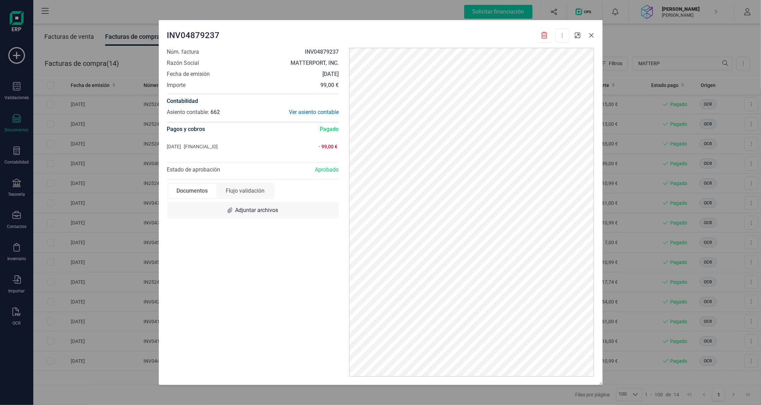
click at [588, 34] on button "button" at bounding box center [591, 35] width 11 height 11
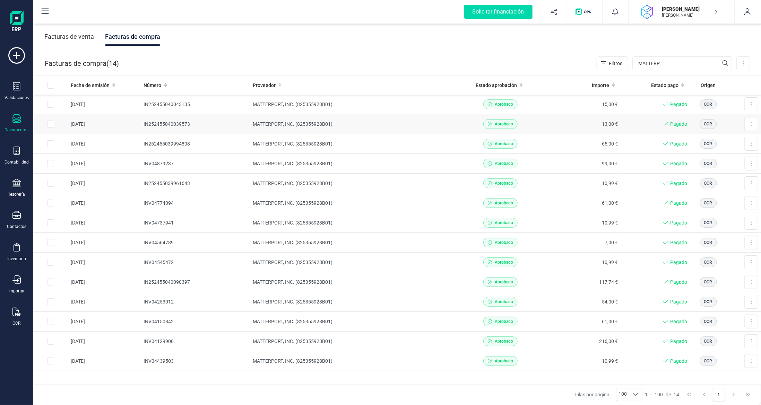
click at [559, 121] on td "13,00 €" at bounding box center [580, 124] width 80 height 20
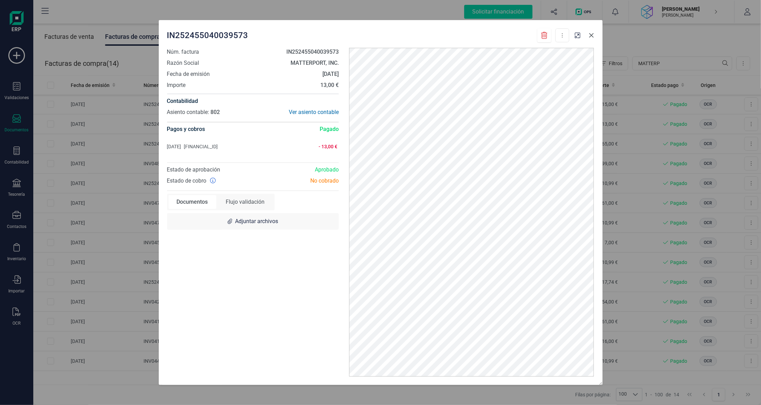
click at [589, 36] on icon "button" at bounding box center [591, 36] width 6 height 6
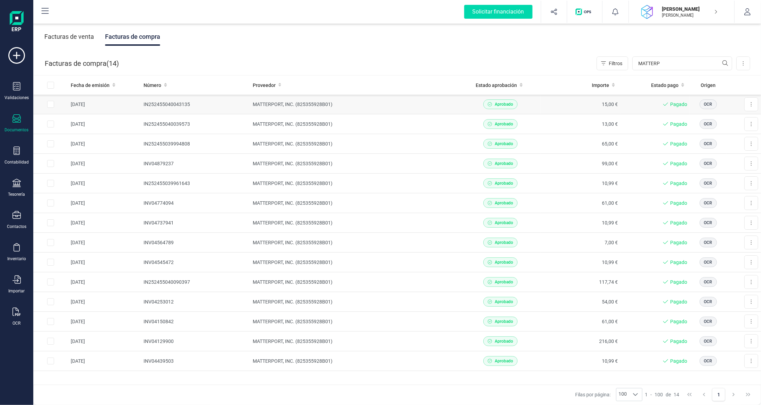
click at [562, 100] on td "15,00 €" at bounding box center [580, 105] width 80 height 20
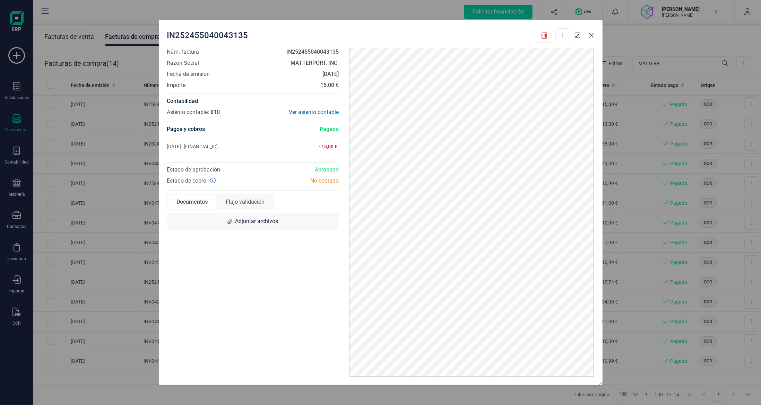
click at [591, 37] on icon "button" at bounding box center [591, 36] width 6 height 6
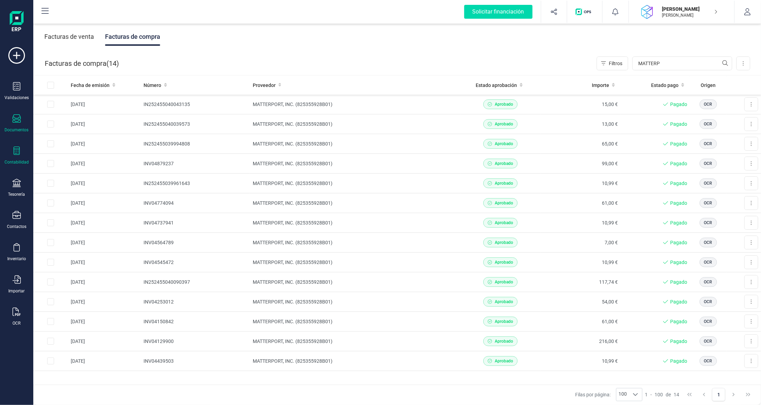
click at [16, 154] on div at bounding box center [16, 152] width 8 height 10
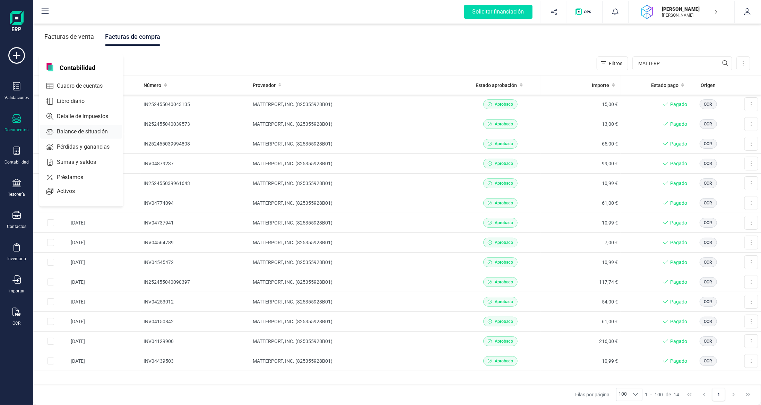
click at [81, 129] on span "Balance de situación" at bounding box center [87, 132] width 66 height 8
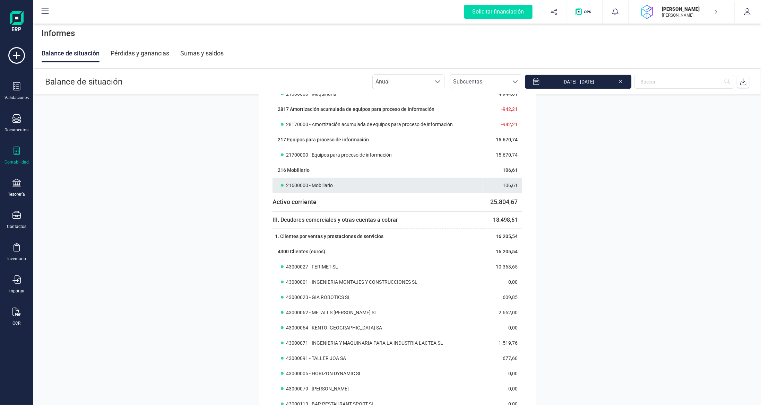
scroll to position [243, 0]
